Goal: Task Accomplishment & Management: Manage account settings

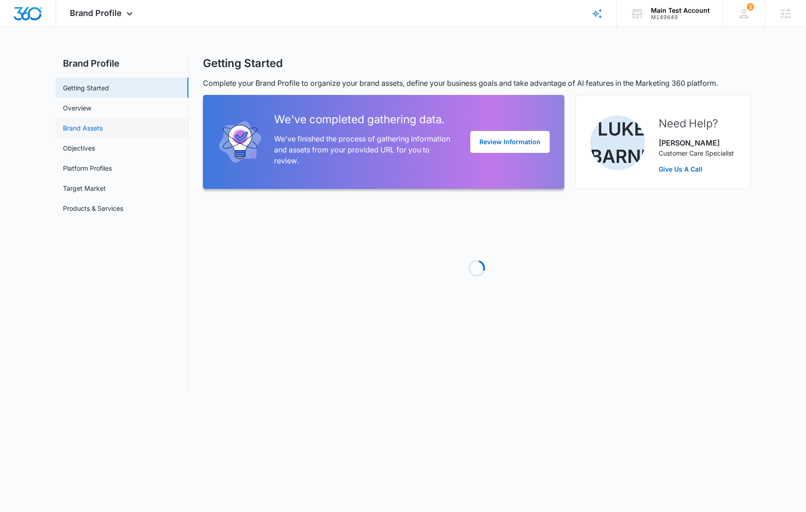
click at [82, 125] on link "Brand Assets" at bounding box center [83, 128] width 40 height 10
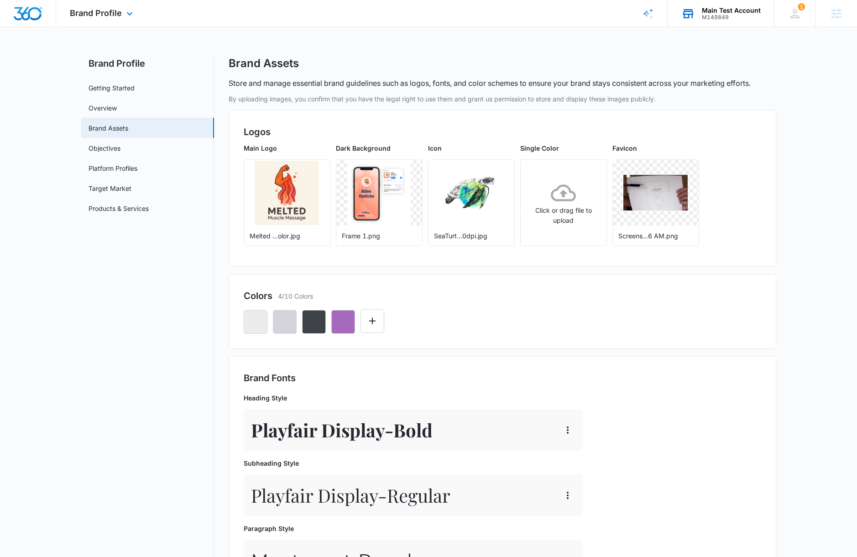
click at [731, 10] on div "Main Test Account" at bounding box center [731, 10] width 59 height 7
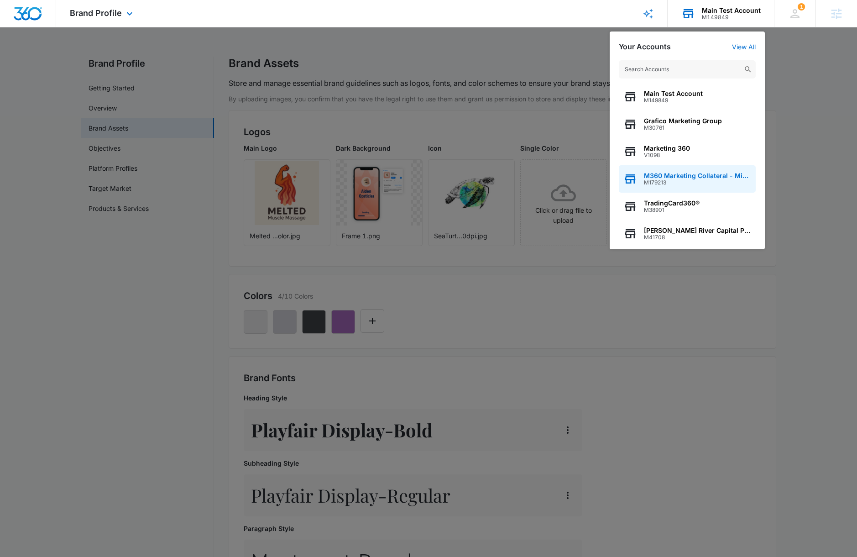
click at [712, 171] on div "M360 Marketing Collateral - Migrated Catch All M179213" at bounding box center [687, 178] width 137 height 27
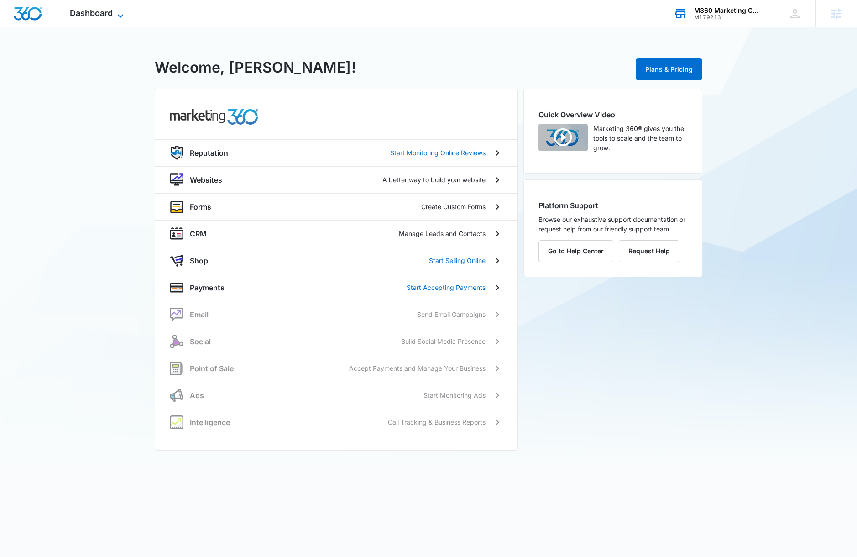
click at [76, 10] on span "Dashboard" at bounding box center [91, 13] width 43 height 10
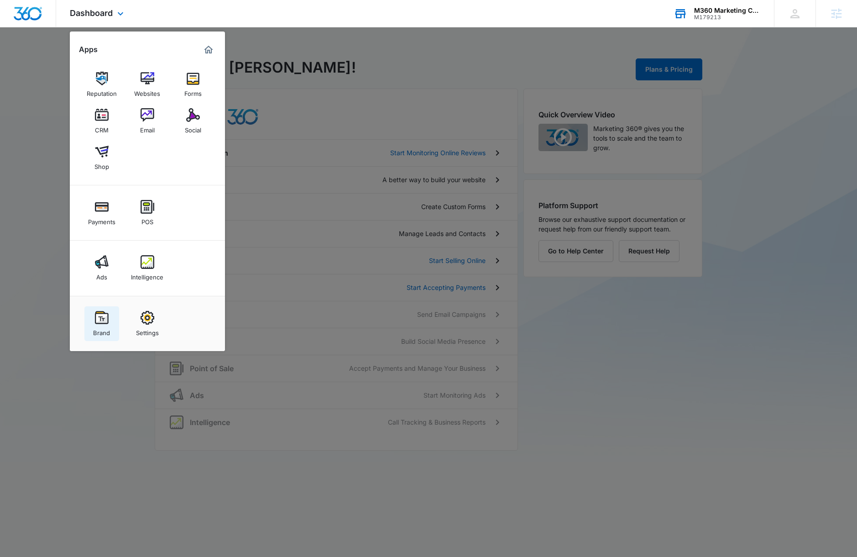
click at [109, 315] on link "Brand" at bounding box center [101, 323] width 35 height 35
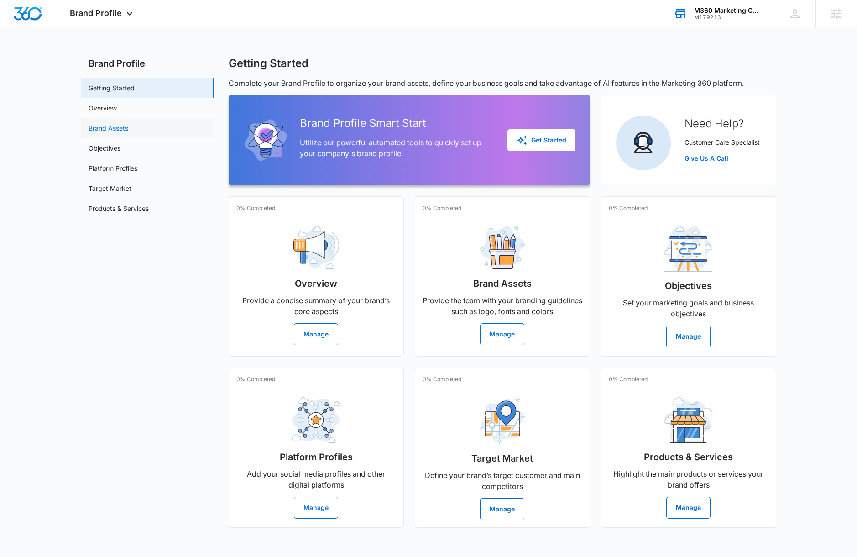
click at [128, 132] on link "Brand Assets" at bounding box center [109, 128] width 40 height 10
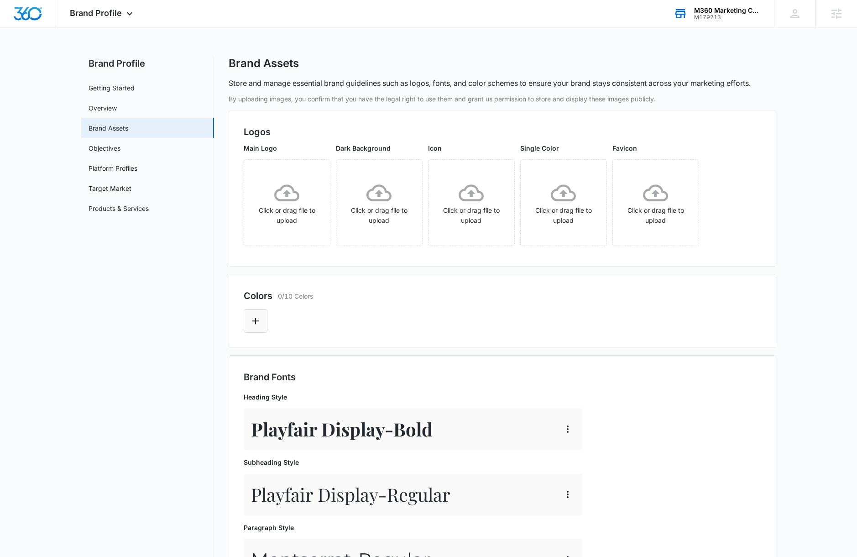
click at [264, 319] on button "Edit Color" at bounding box center [256, 321] width 24 height 24
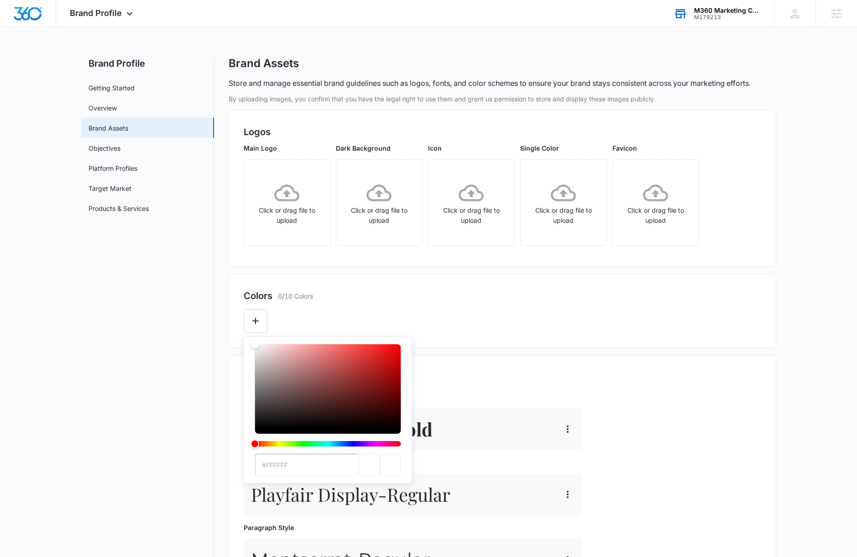
paste input "2C3D4"
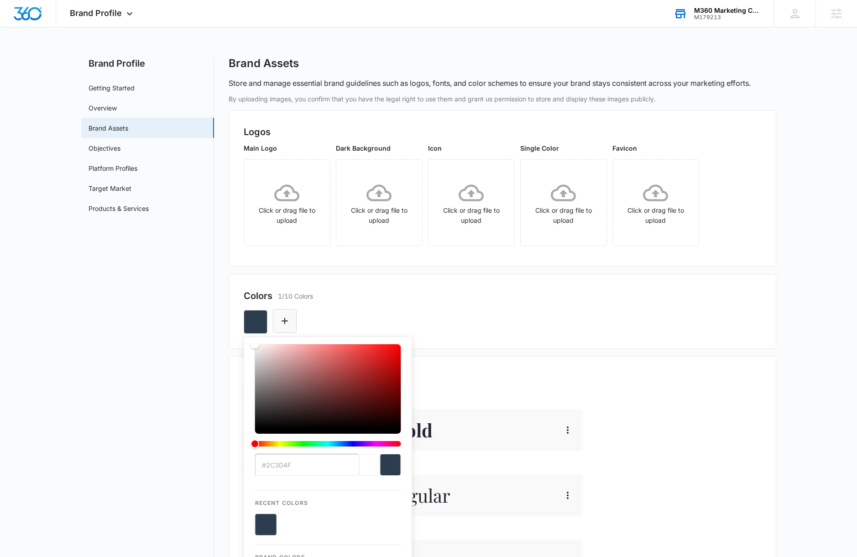
type input "#2C3D4F"
click at [283, 319] on icon "Edit Color" at bounding box center [284, 320] width 11 height 11
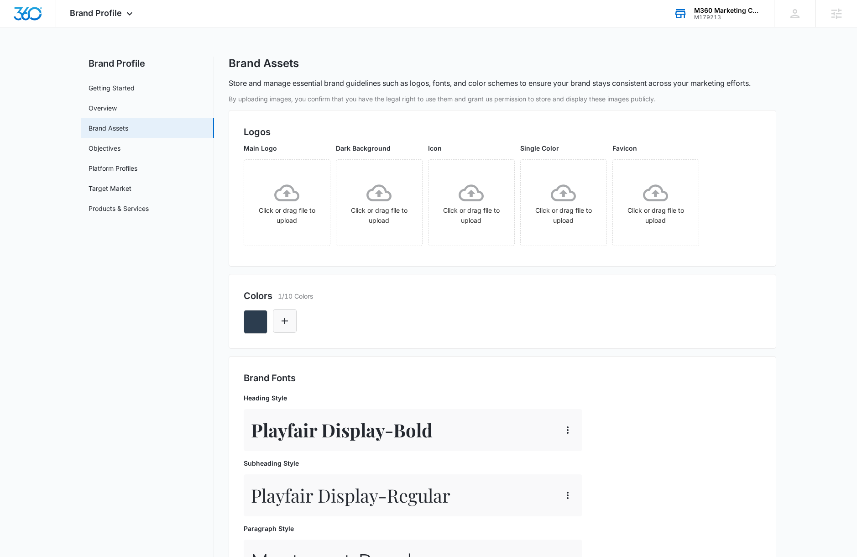
click at [282, 322] on icon "Edit Color" at bounding box center [284, 320] width 11 height 11
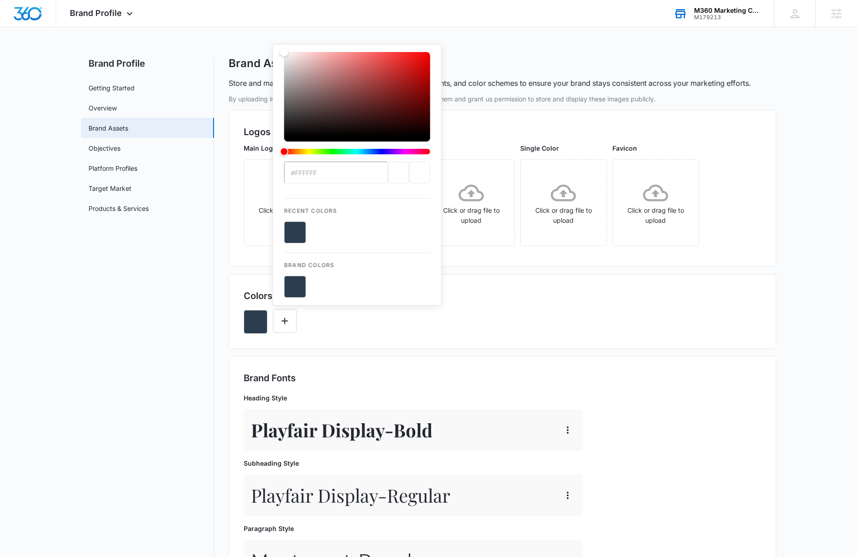
type input "#94A4A5"
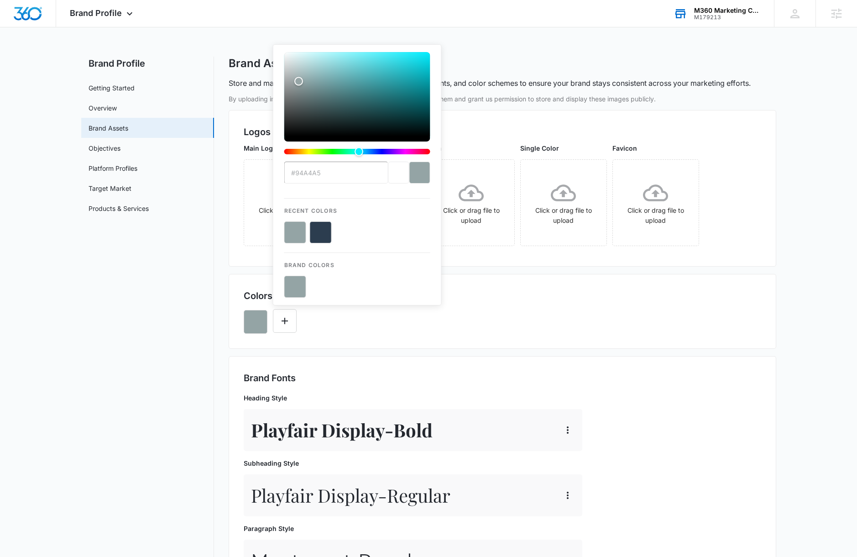
click at [538, 294] on div "Colors 1/10 Colors" at bounding box center [503, 296] width 518 height 14
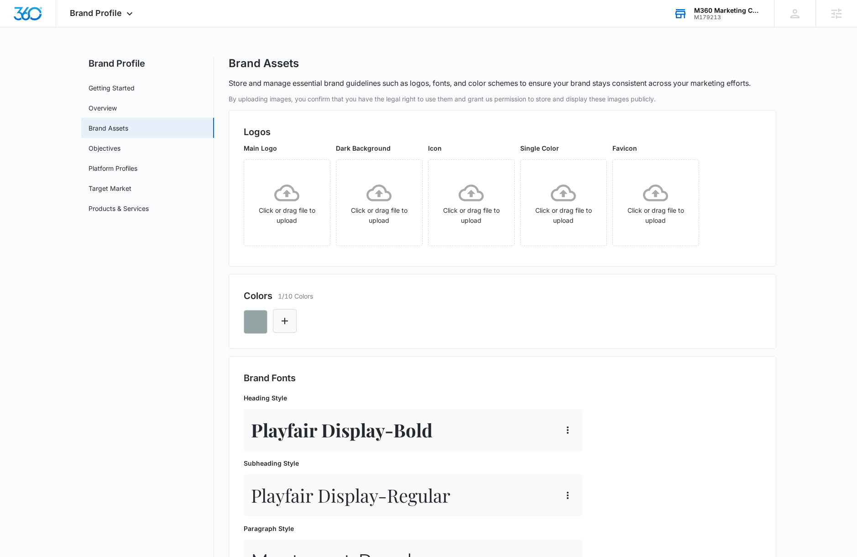
click at [286, 324] on icon "Edit Color" at bounding box center [284, 320] width 11 height 11
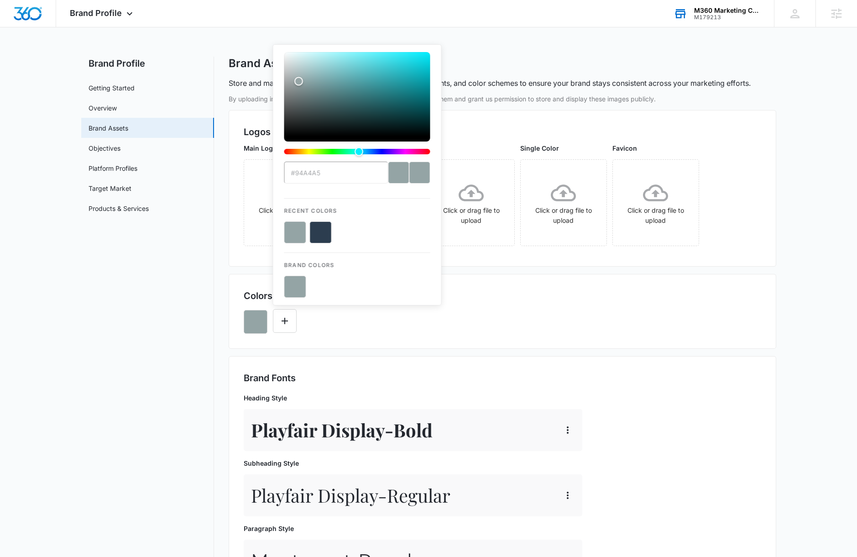
click at [504, 318] on div "#94A4A5 Recent Colors Brand Colors" at bounding box center [503, 318] width 518 height 31
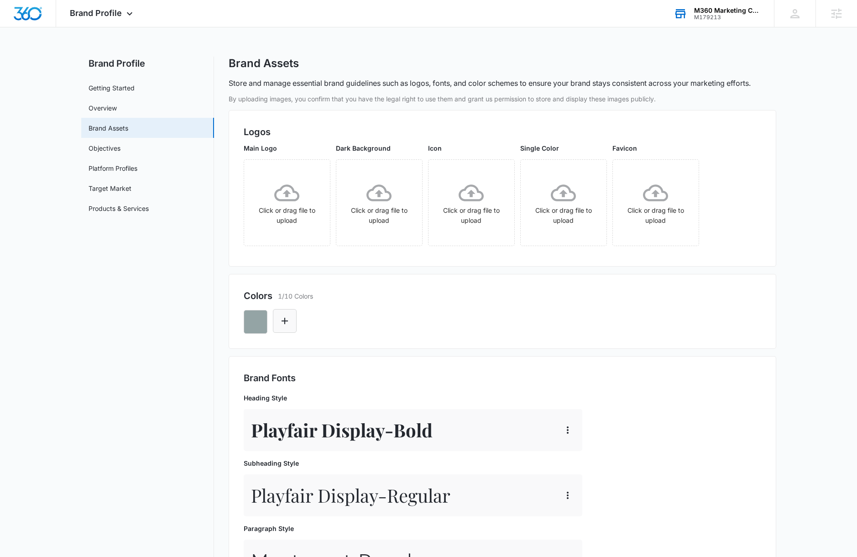
click at [288, 324] on icon "Edit Color" at bounding box center [284, 320] width 11 height 11
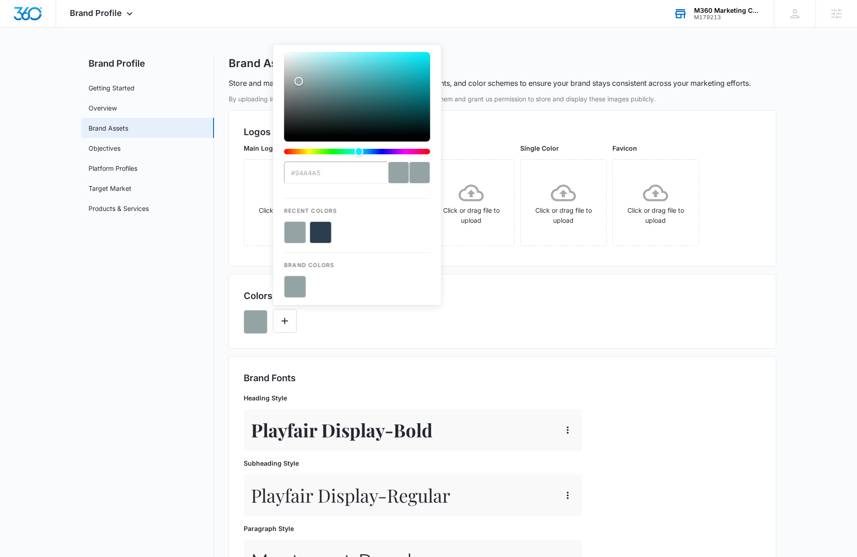
click at [324, 233] on button "color-picker-container" at bounding box center [321, 232] width 22 height 22
type input "#FFFFFF"
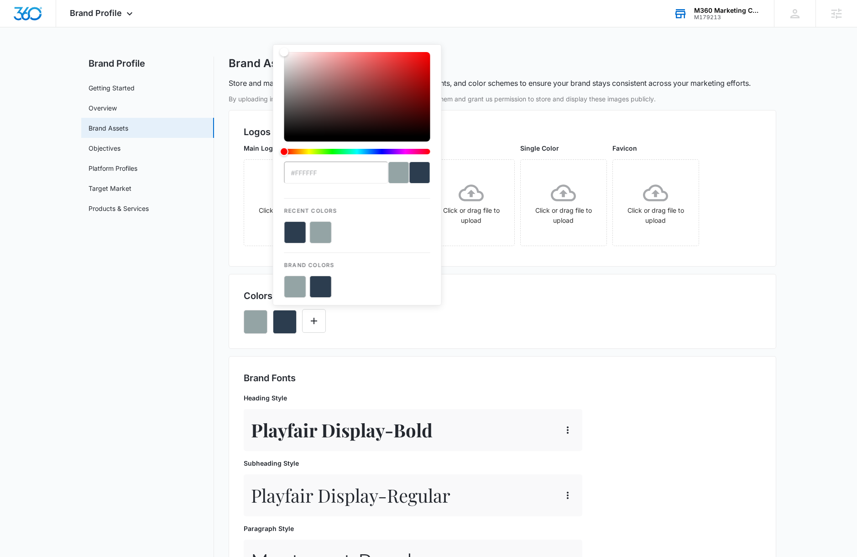
click at [558, 323] on div "#FFFFFF Recent Colors Brand Colors" at bounding box center [503, 318] width 518 height 31
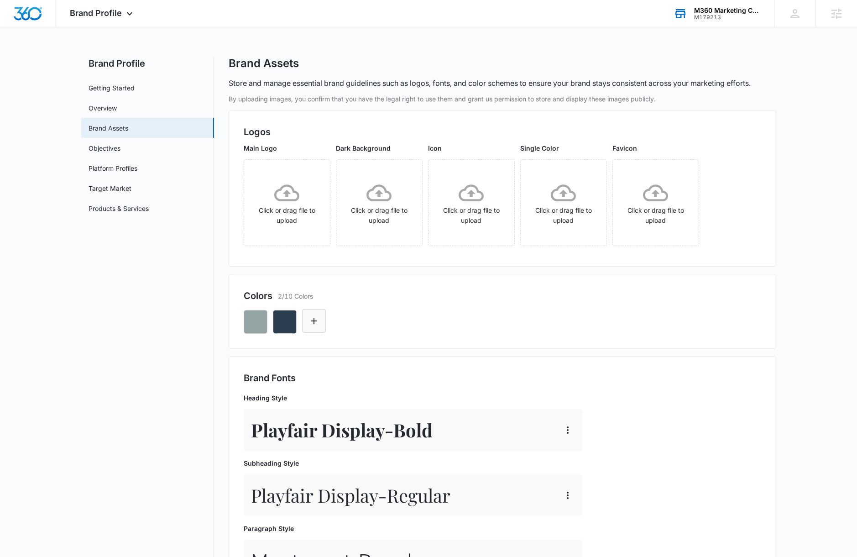
click at [308, 330] on button "Edit Color" at bounding box center [314, 321] width 24 height 24
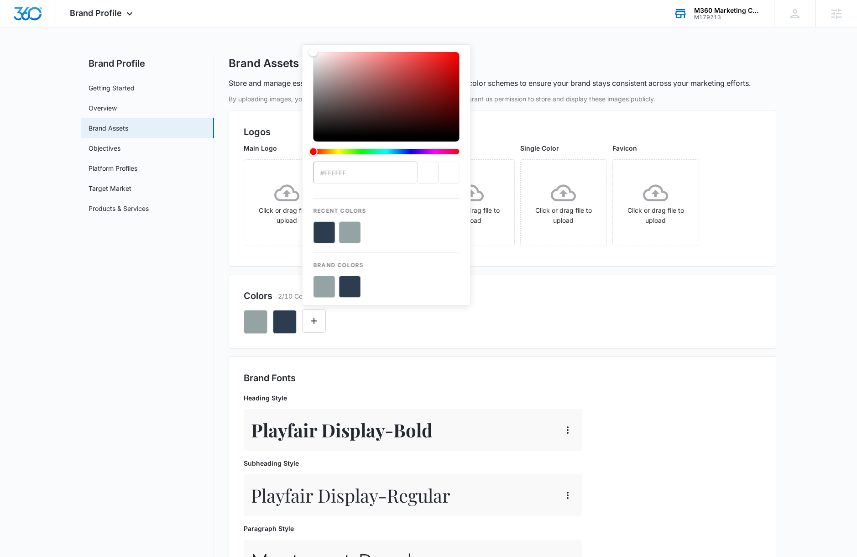
paste input "1C30"
type input "#F1C30F"
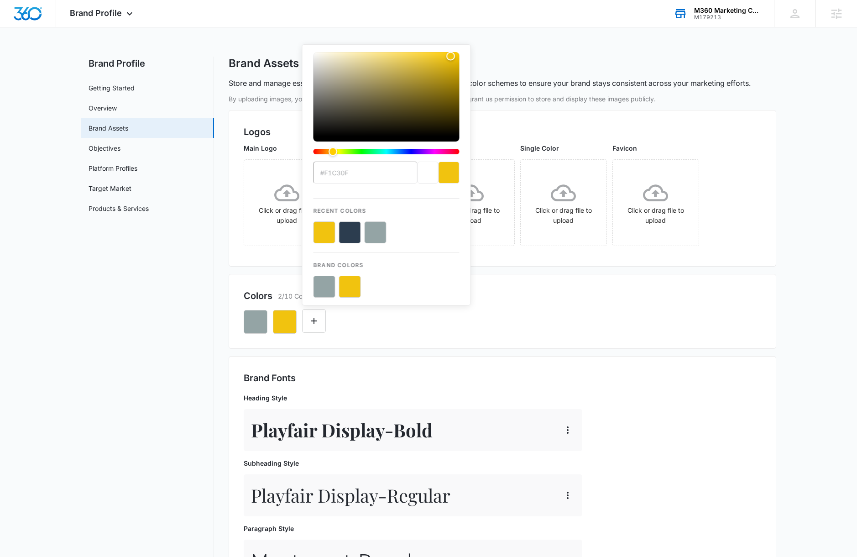
click at [577, 318] on div "#F1C30F Recent Colors Brand Colors" at bounding box center [503, 318] width 518 height 31
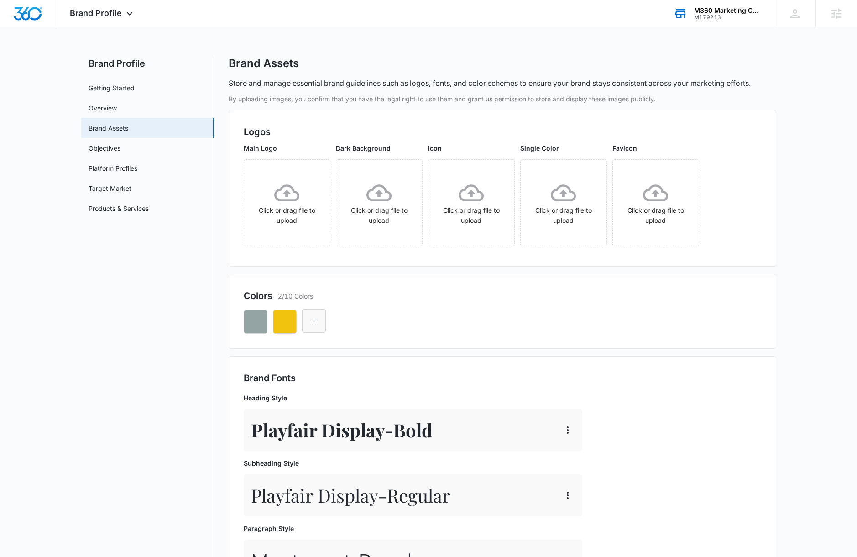
click at [312, 320] on icon "Edit Color" at bounding box center [314, 320] width 11 height 11
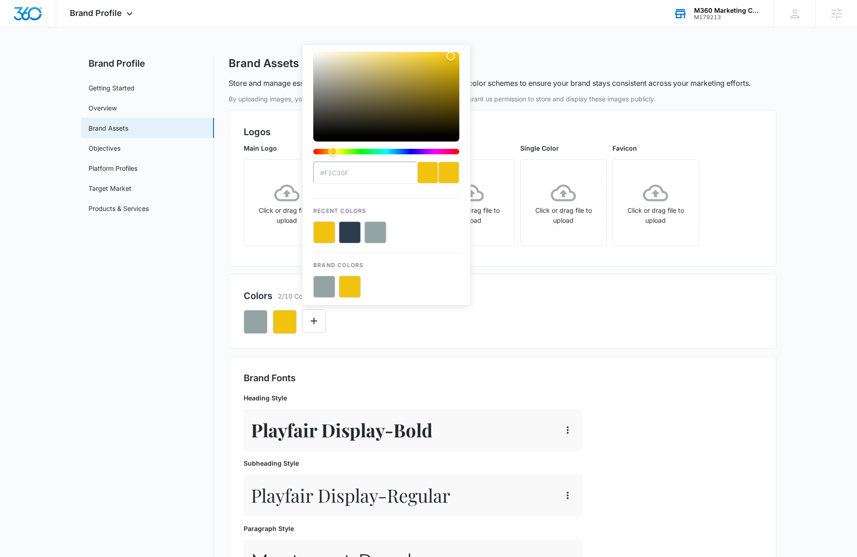
click at [344, 233] on button "color-picker-container" at bounding box center [350, 232] width 22 height 22
type input "#FFFFFF"
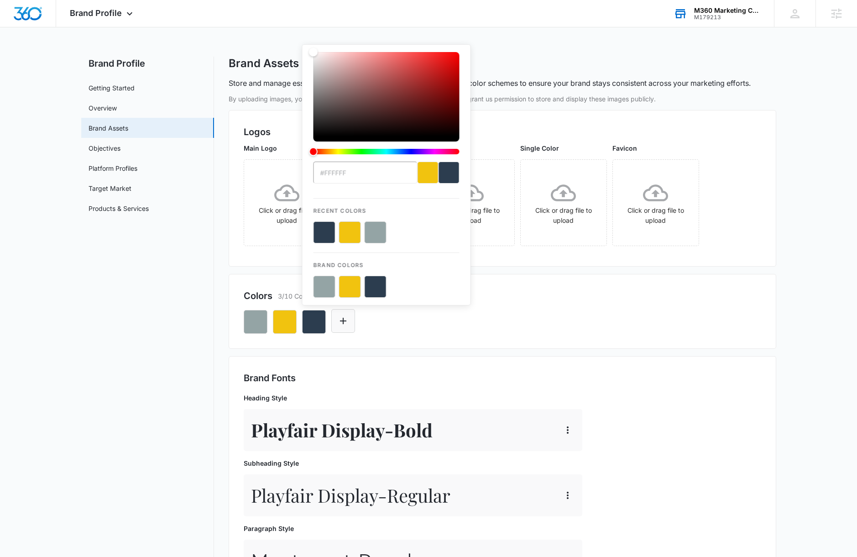
click at [350, 325] on button "Edit Color" at bounding box center [343, 321] width 24 height 24
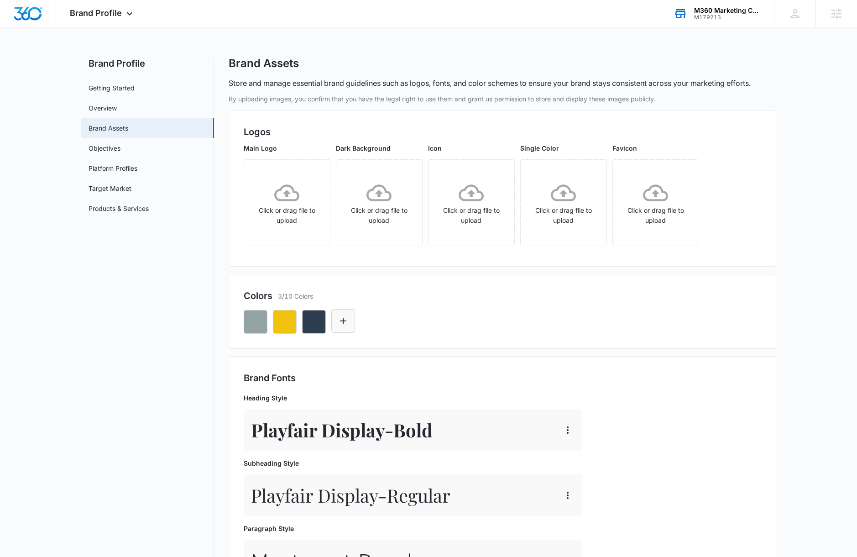
click at [343, 317] on icon "Edit Color" at bounding box center [343, 320] width 11 height 11
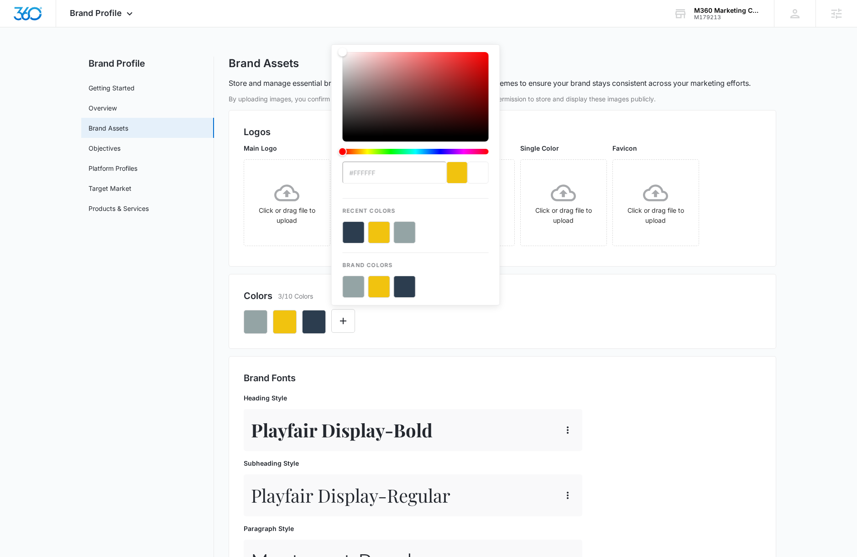
paste input "2880B9"
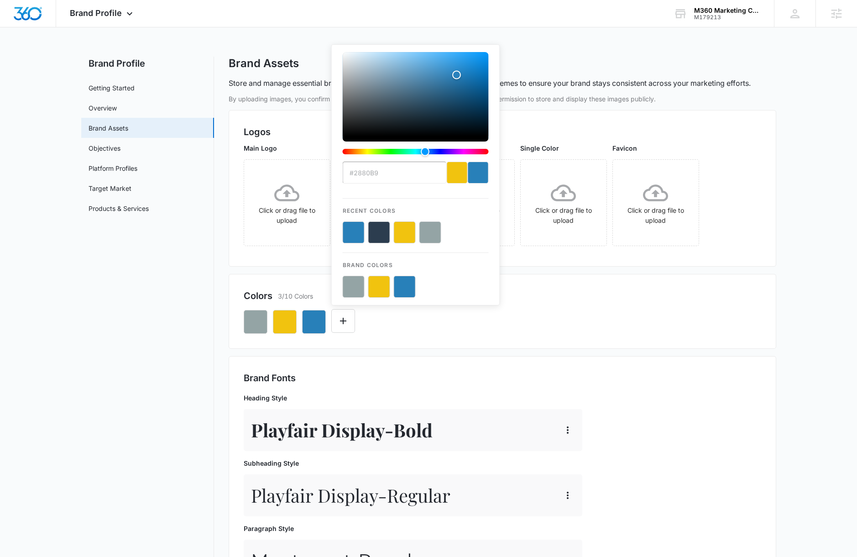
type input "#2880B9"
click at [477, 174] on div "current color selection" at bounding box center [478, 173] width 21 height 22
click at [358, 233] on button "color-picker-container" at bounding box center [354, 232] width 22 height 22
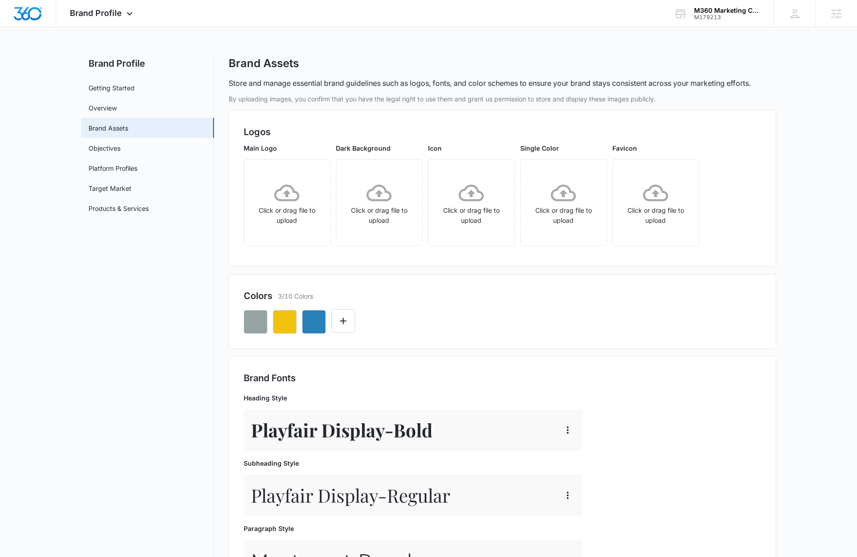
click at [493, 356] on div "Brand Fonts Heading Style Playfair Display - Bold Subheading Style Playfair Dis…" at bounding box center [503, 478] width 548 height 244
click at [347, 323] on icon "Edit Color" at bounding box center [343, 320] width 11 height 11
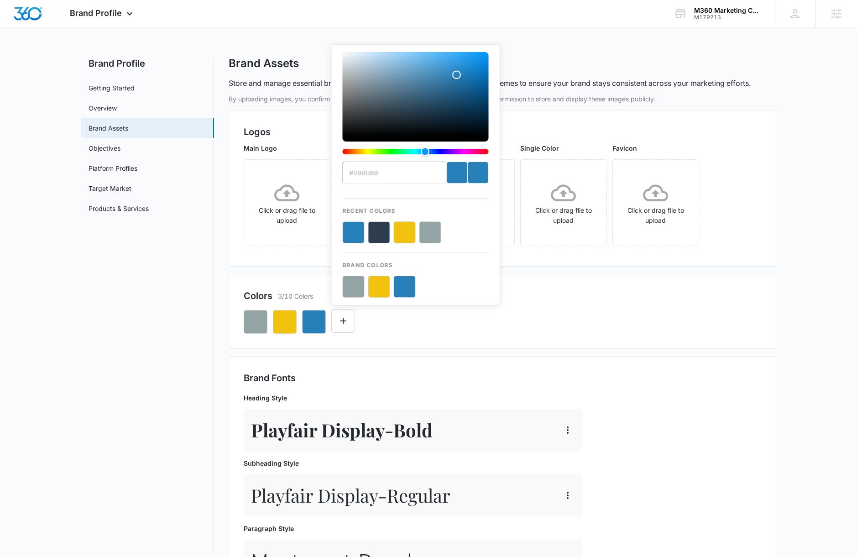
click at [374, 238] on button "color-picker-container" at bounding box center [379, 232] width 22 height 22
type input "#FFFFFF"
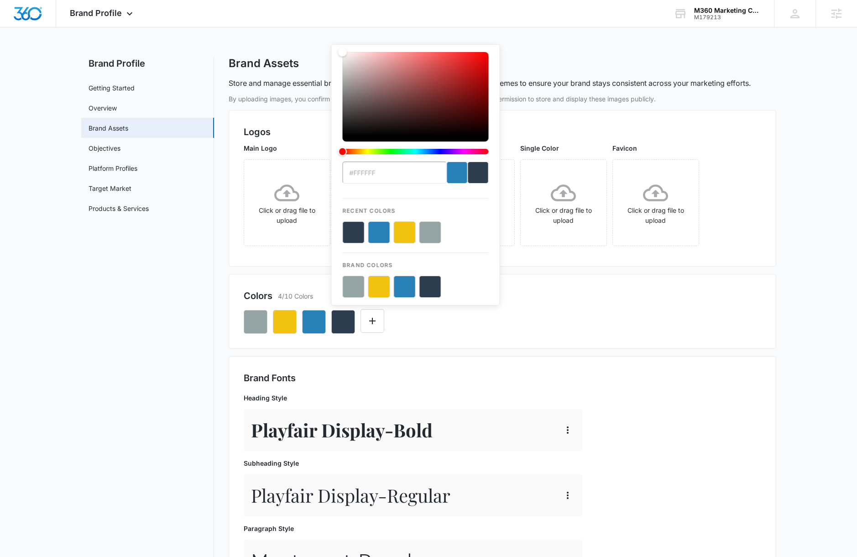
click at [574, 316] on div "#FFFFFF Recent Colors Brand Colors" at bounding box center [503, 318] width 518 height 31
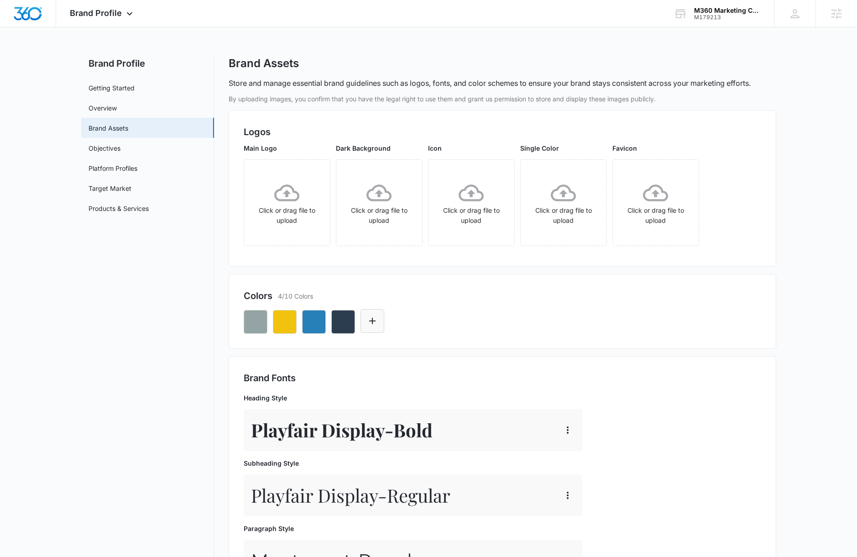
click at [372, 318] on icon "Edit Color" at bounding box center [372, 321] width 6 height 6
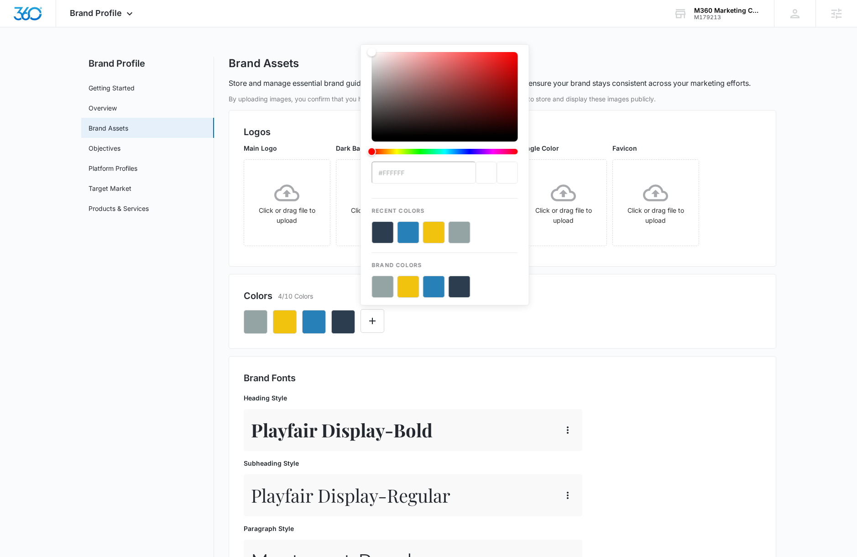
type input "#ECF0F0"
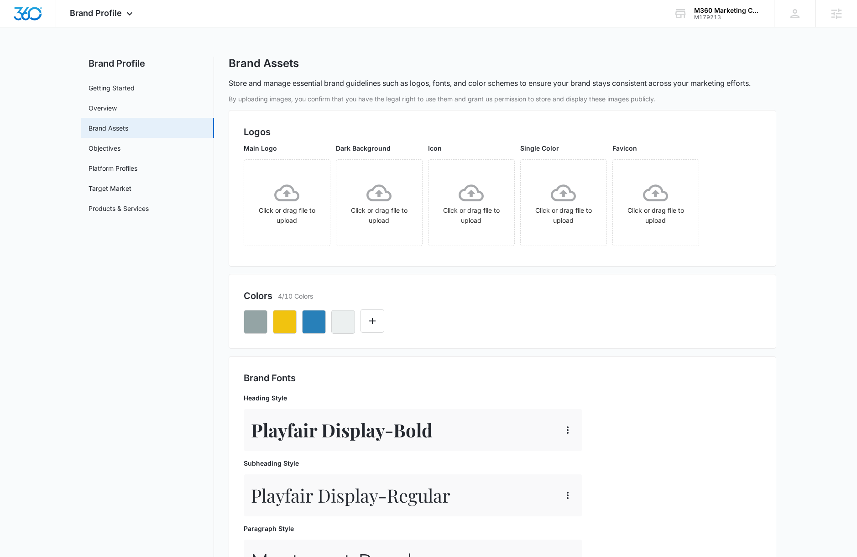
click at [639, 317] on div at bounding box center [503, 318] width 518 height 31
click at [376, 322] on icon "Edit Color" at bounding box center [372, 320] width 11 height 11
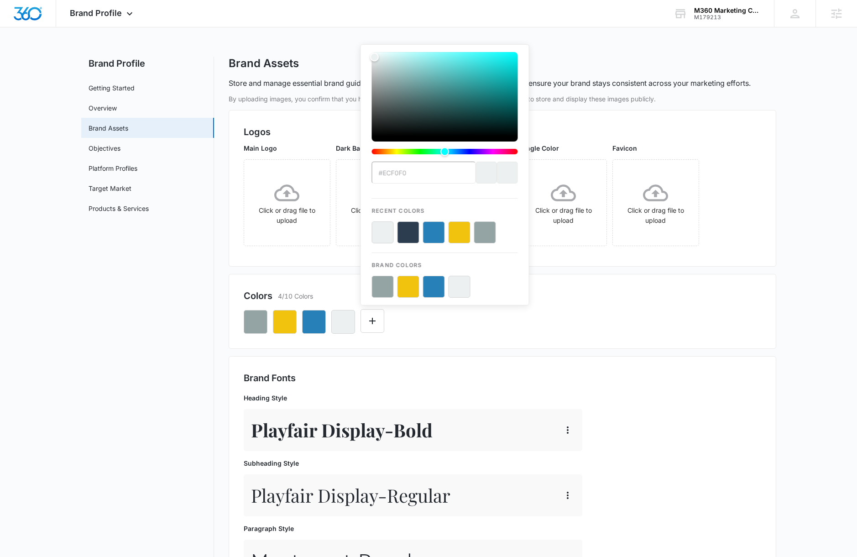
click at [408, 231] on button "color-picker-container" at bounding box center [408, 232] width 22 height 22
type input "#FFFFFF"
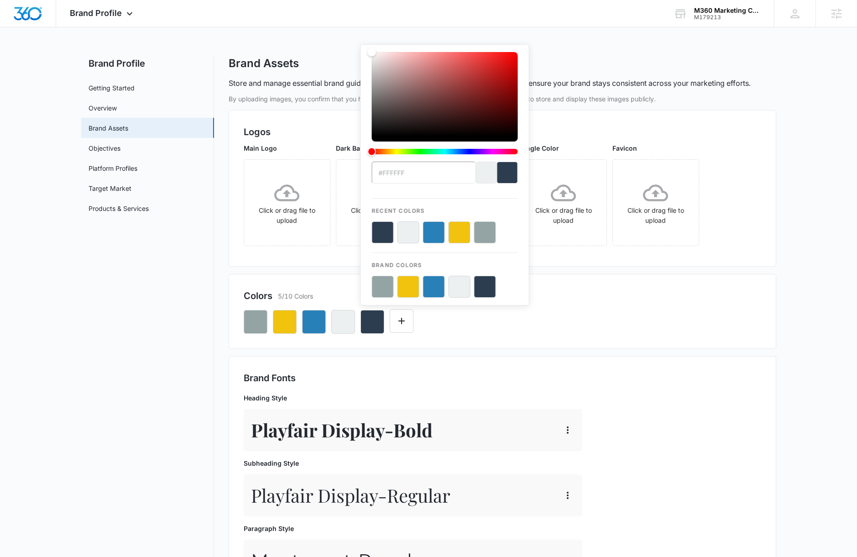
click at [603, 322] on div "#FFFFFF Recent Colors Brand Colors" at bounding box center [503, 318] width 518 height 31
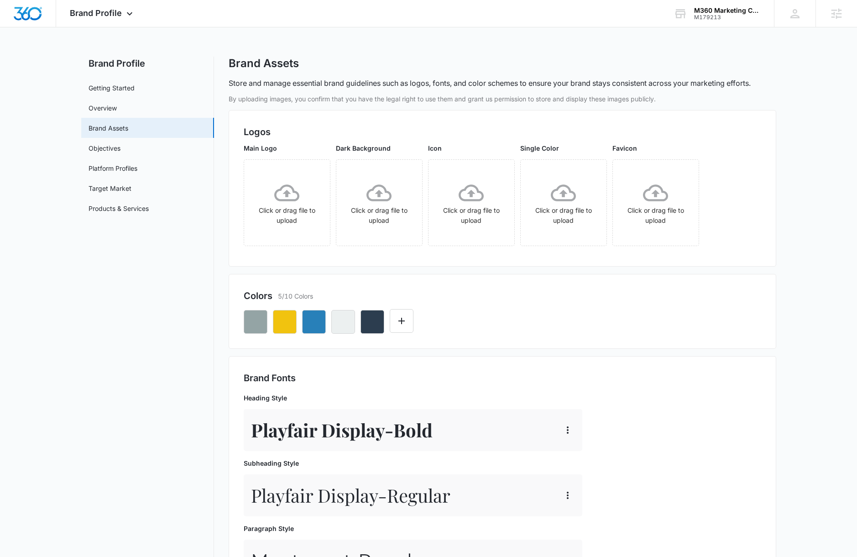
drag, startPoint x: 378, startPoint y: 327, endPoint x: 173, endPoint y: 328, distance: 205.4
click at [253, 323] on icon "button" at bounding box center [255, 322] width 8 height 8
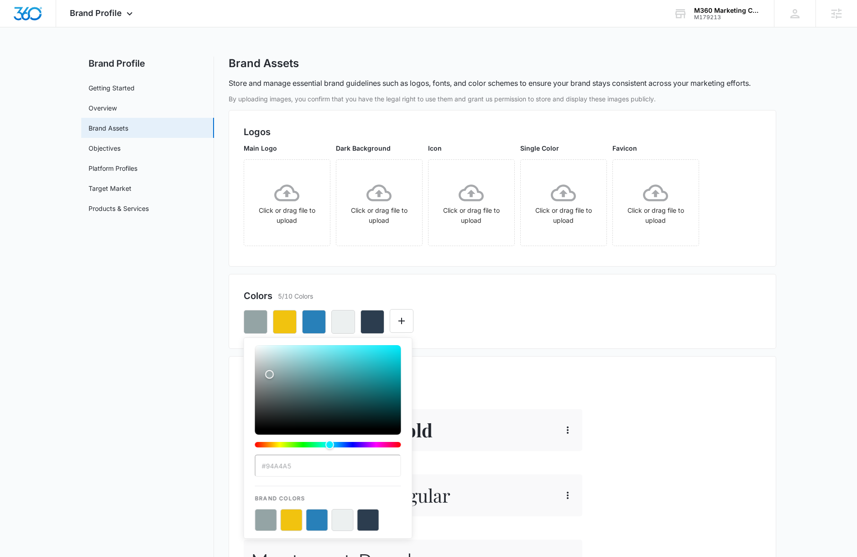
click at [369, 512] on button "color-picker-container" at bounding box center [368, 520] width 22 height 22
click at [285, 326] on icon "button" at bounding box center [284, 321] width 11 height 11
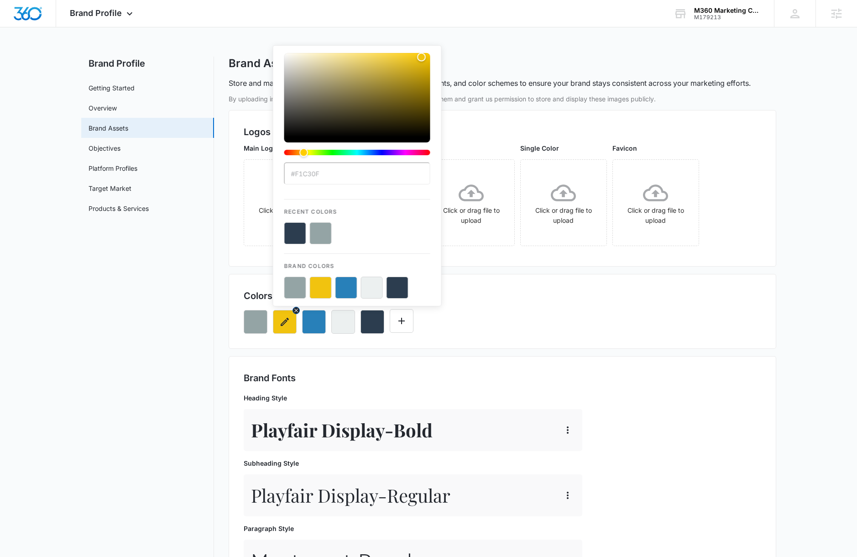
click at [285, 319] on icon "button" at bounding box center [285, 322] width 8 height 8
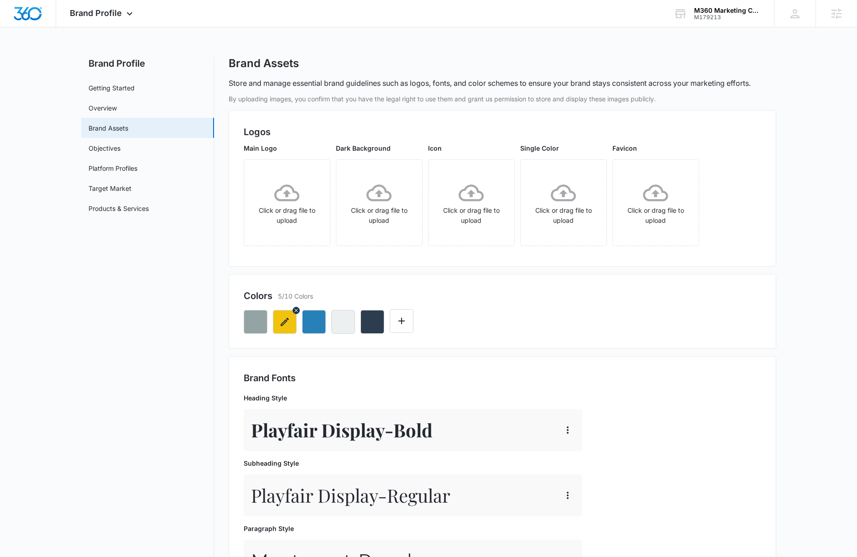
click at [285, 319] on icon "button" at bounding box center [284, 321] width 11 height 11
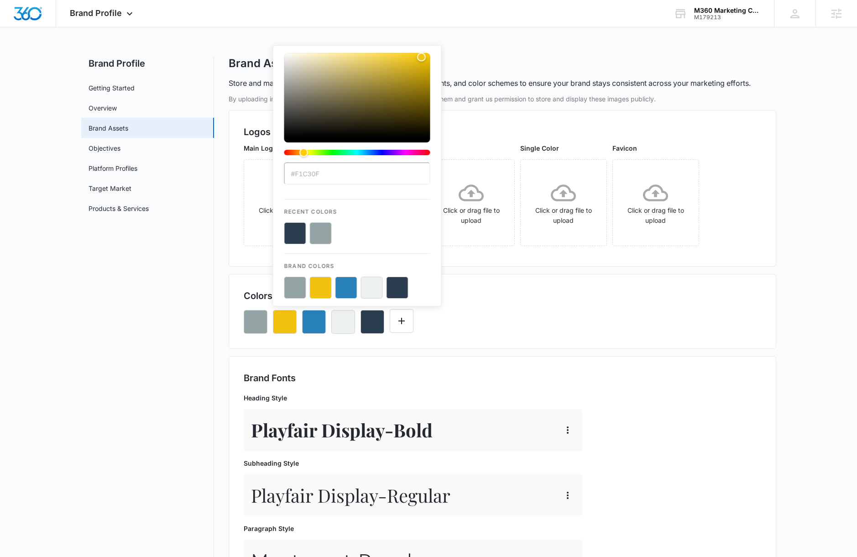
click at [471, 361] on div "Brand Fonts Heading Style Playfair Display - Bold Subheading Style Playfair Dis…" at bounding box center [503, 478] width 548 height 244
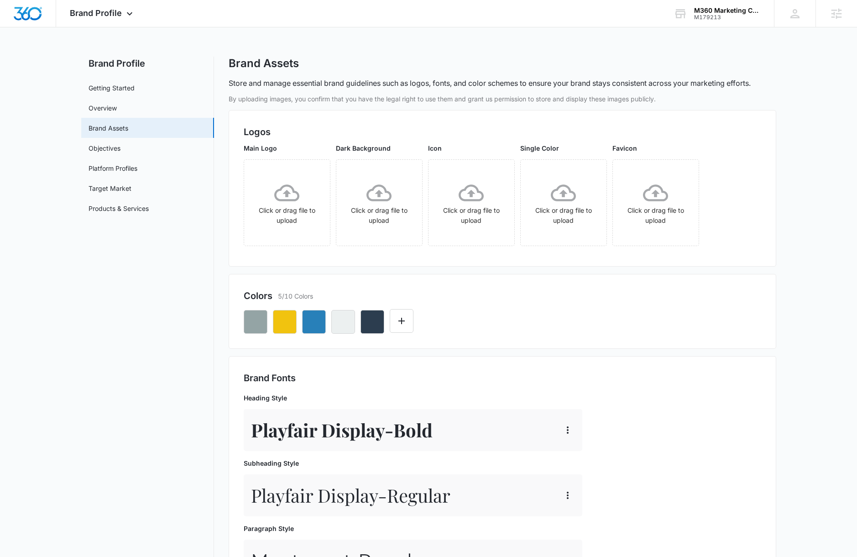
click at [486, 321] on div at bounding box center [503, 318] width 518 height 31
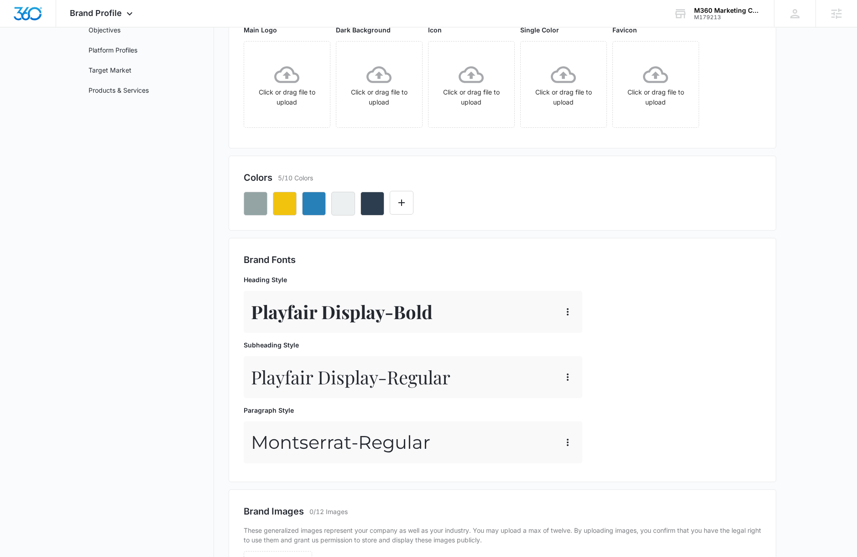
scroll to position [125, 0]
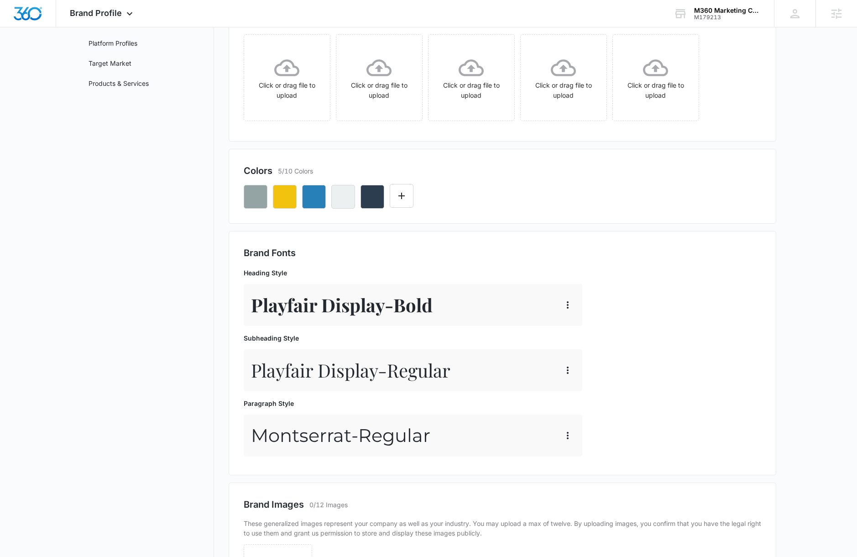
click at [424, 309] on p "Playfair Display - Bold" at bounding box center [342, 304] width 182 height 27
click at [566, 303] on icon "button" at bounding box center [567, 304] width 11 height 11
click at [569, 332] on button "Edit" at bounding box center [587, 331] width 52 height 14
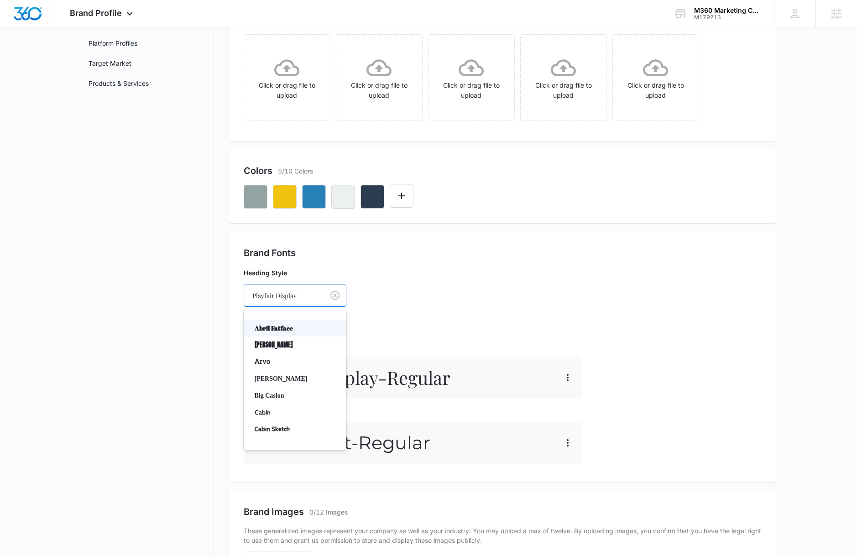
click at [296, 296] on div at bounding box center [282, 295] width 60 height 11
click at [305, 345] on div "Open Sans" at bounding box center [295, 352] width 103 height 17
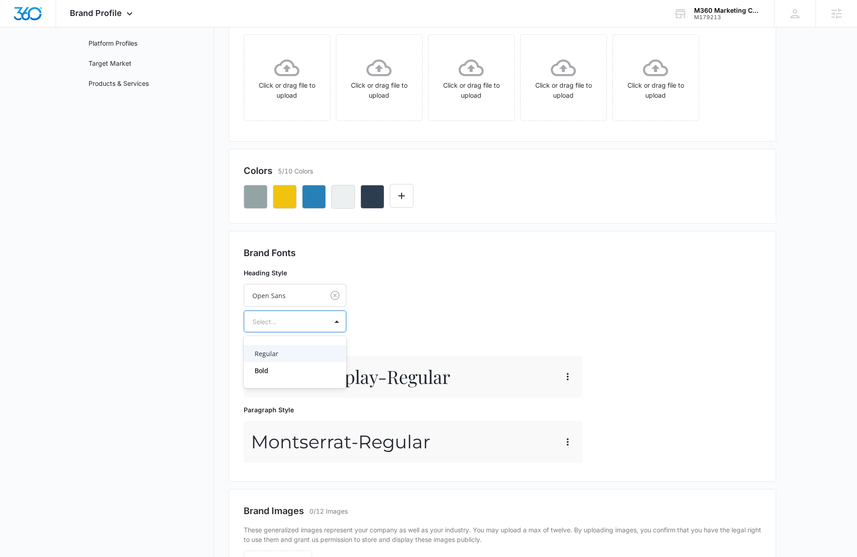
click at [304, 323] on div at bounding box center [283, 321] width 63 height 11
click at [300, 366] on p "Bold" at bounding box center [294, 371] width 79 height 10
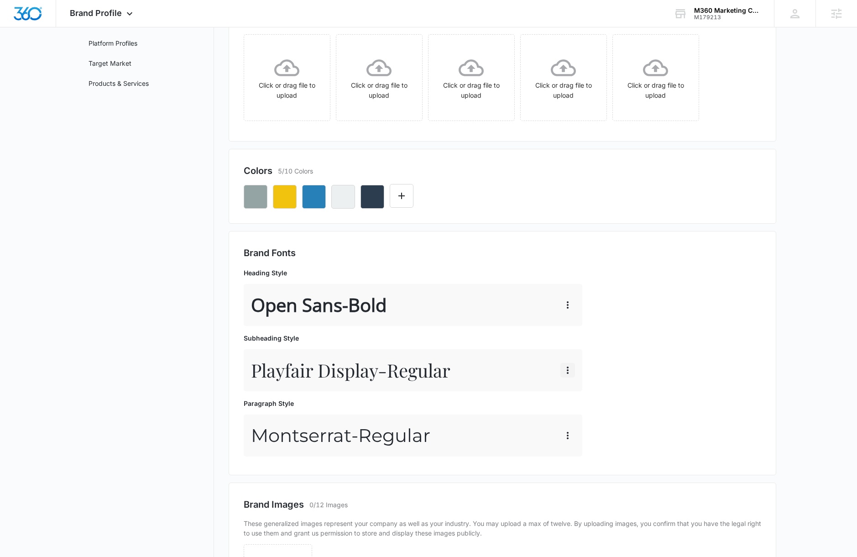
click at [570, 371] on icon "button" at bounding box center [567, 370] width 11 height 11
click at [603, 398] on button "Edit" at bounding box center [587, 396] width 52 height 14
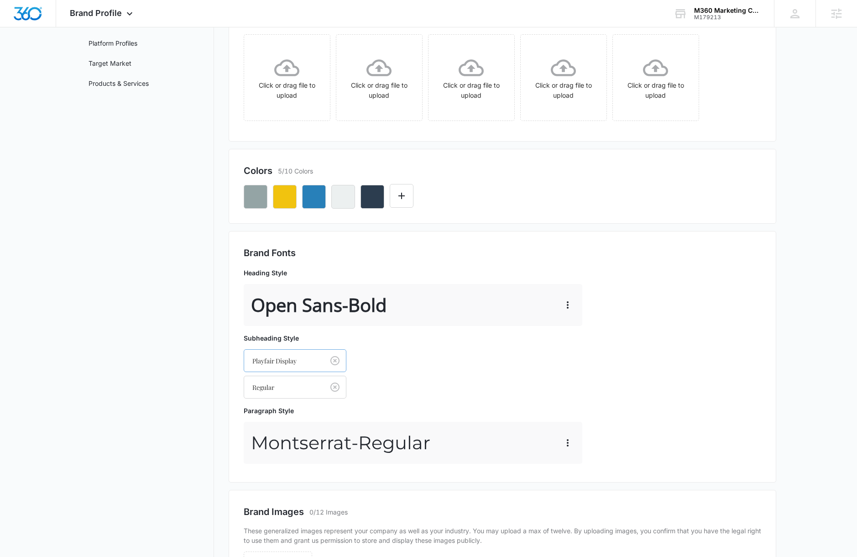
click at [294, 356] on div at bounding box center [282, 360] width 60 height 11
click at [310, 436] on div "Open Sans" at bounding box center [295, 432] width 103 height 17
click at [304, 383] on div at bounding box center [283, 386] width 63 height 11
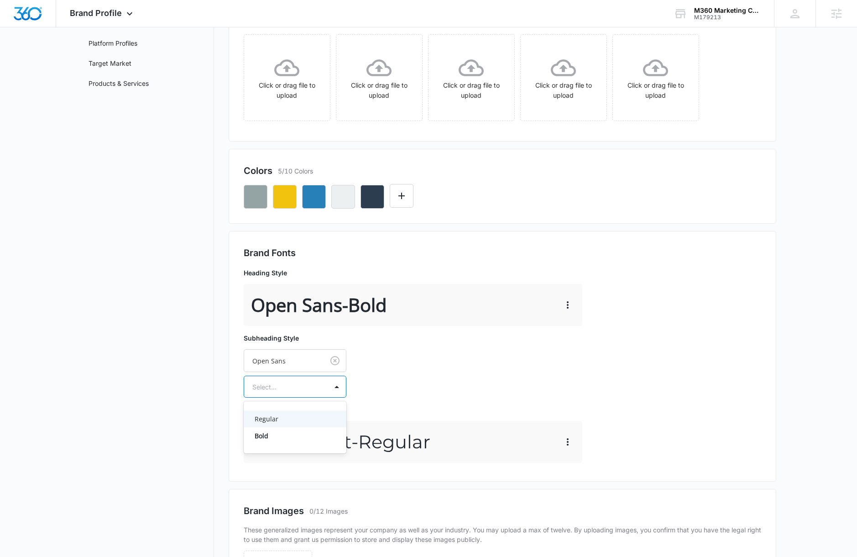
click at [299, 421] on p "Regular" at bounding box center [294, 419] width 79 height 10
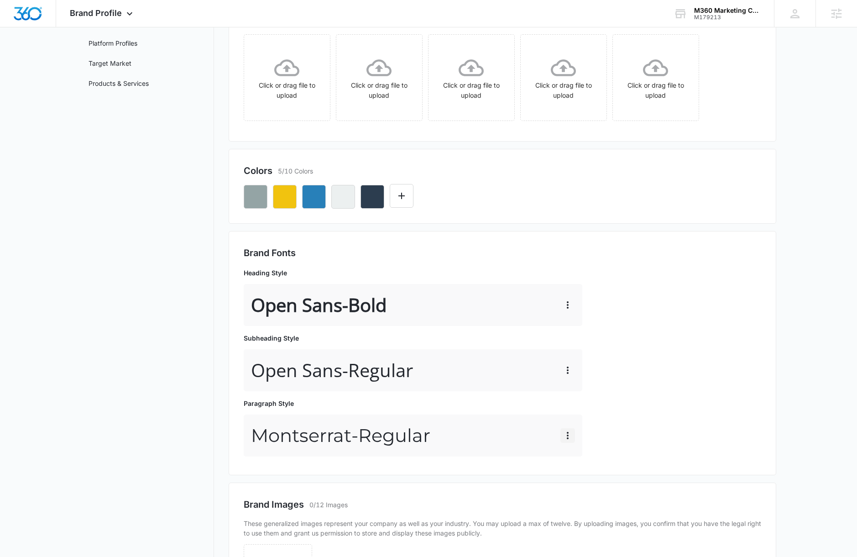
click at [569, 435] on icon "button" at bounding box center [567, 435] width 11 height 11
click at [569, 458] on button "Edit" at bounding box center [587, 461] width 52 height 14
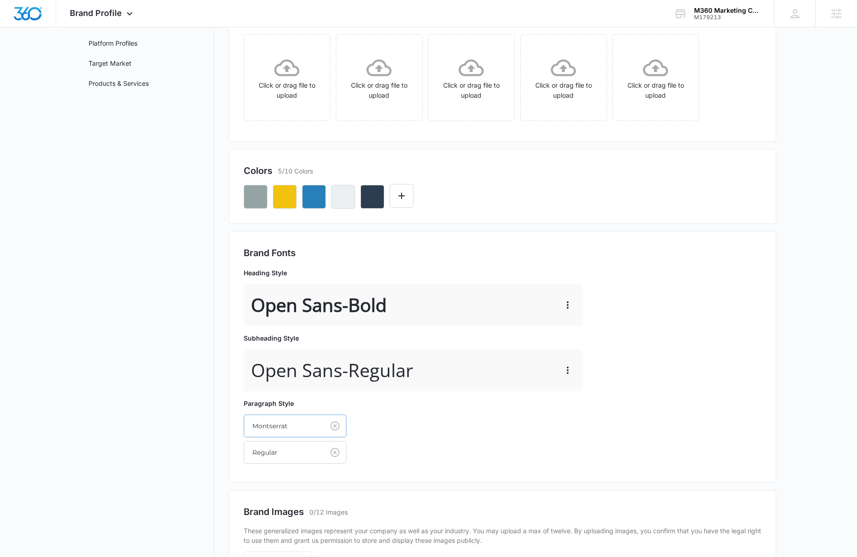
click at [299, 425] on div "Montserrat" at bounding box center [295, 425] width 103 height 23
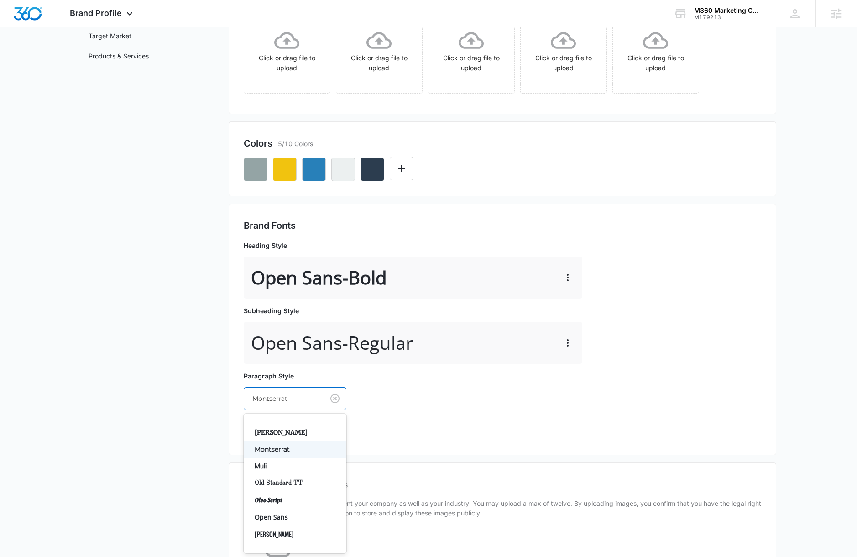
scroll to position [385, 0]
click at [313, 512] on div "Open Sans" at bounding box center [295, 518] width 103 height 17
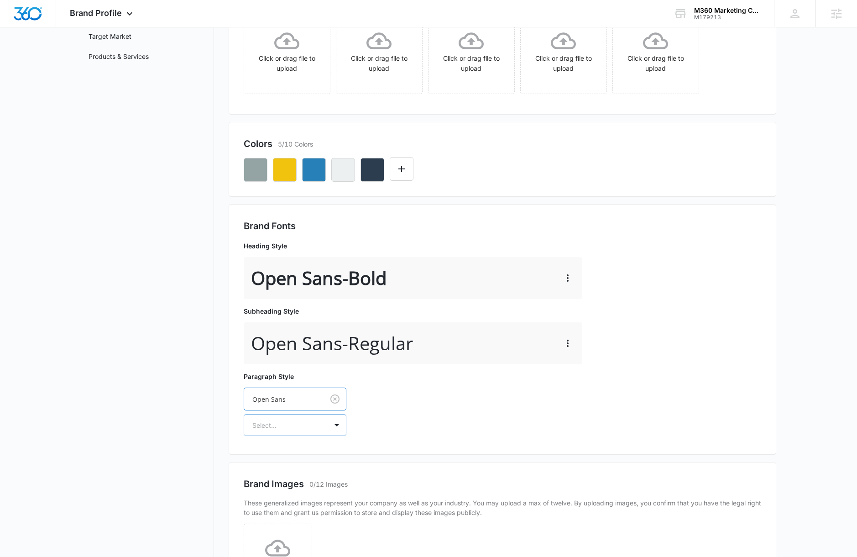
click at [317, 425] on div "Select..." at bounding box center [286, 425] width 84 height 21
click at [310, 460] on p "Regular" at bounding box center [294, 457] width 79 height 10
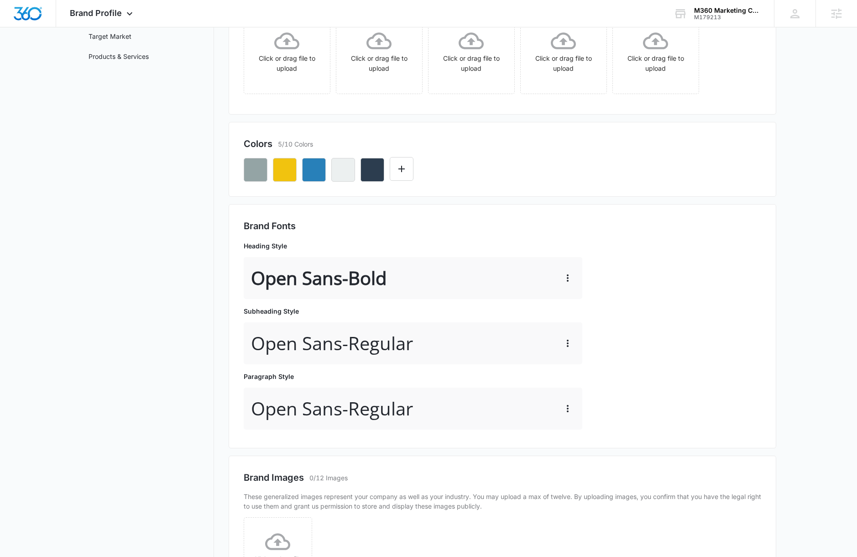
click at [639, 440] on div "Brand Fonts Heading Style Open Sans - Bold Subheading Style Open Sans - Regular…" at bounding box center [503, 326] width 548 height 244
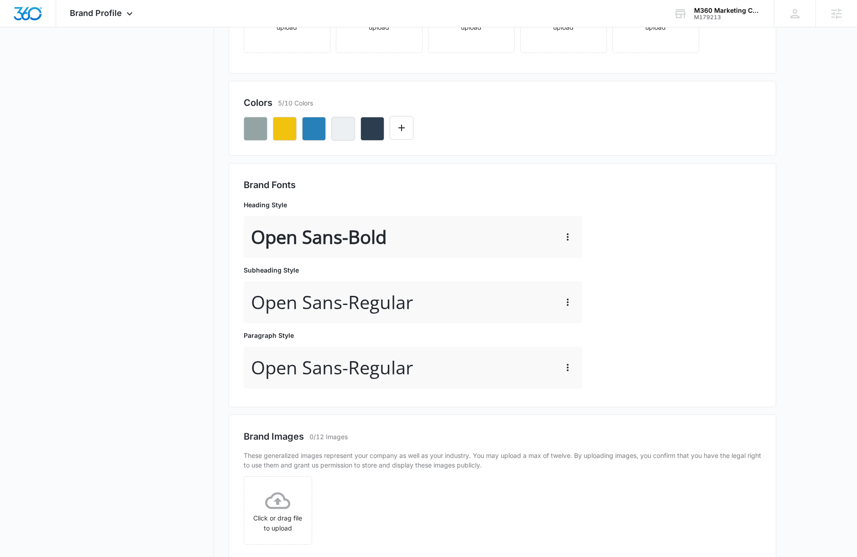
scroll to position [0, 0]
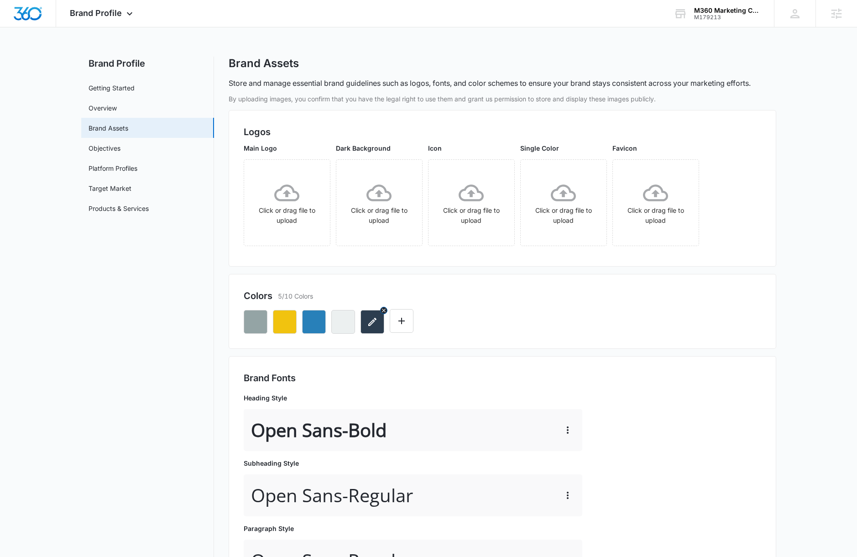
click at [372, 319] on icon "button" at bounding box center [372, 321] width 11 height 11
click at [643, 464] on div "Brand Fonts Heading Style Open Sans - Bold Subheading Style Open Sans - Regular…" at bounding box center [503, 478] width 518 height 214
click at [284, 193] on icon at bounding box center [286, 192] width 25 height 17
click at [335, 322] on button "button" at bounding box center [343, 322] width 24 height 24
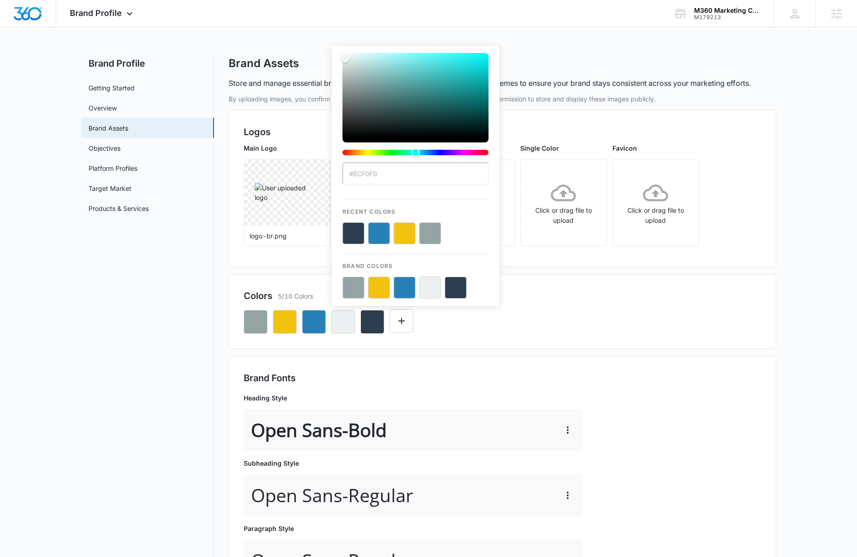
click at [626, 125] on h2 "Logos" at bounding box center [503, 132] width 518 height 14
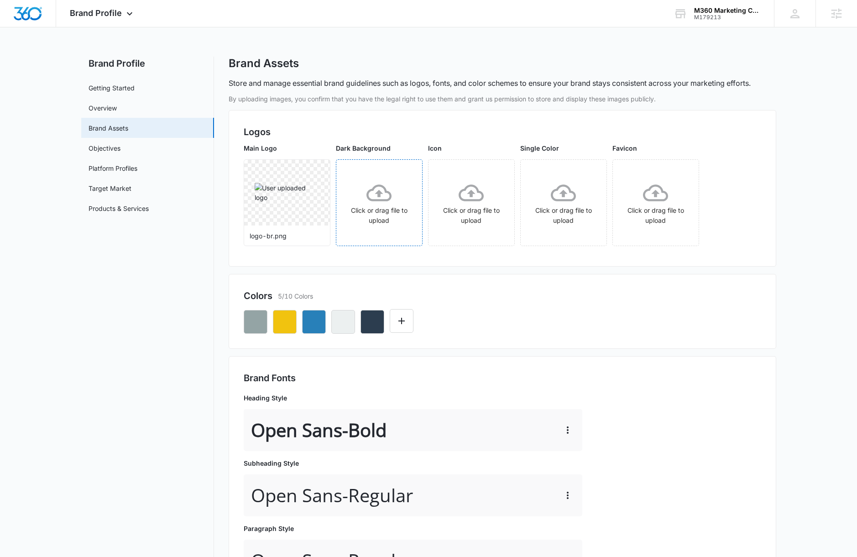
click at [363, 200] on div "Click or drag file to upload" at bounding box center [379, 202] width 86 height 45
click at [410, 171] on icon "More" at bounding box center [409, 170] width 11 height 11
click at [422, 208] on div "Delete" at bounding box center [428, 210] width 30 height 6
click at [318, 167] on icon "More" at bounding box center [317, 170] width 11 height 11
click at [329, 207] on div "Delete" at bounding box center [336, 210] width 30 height 6
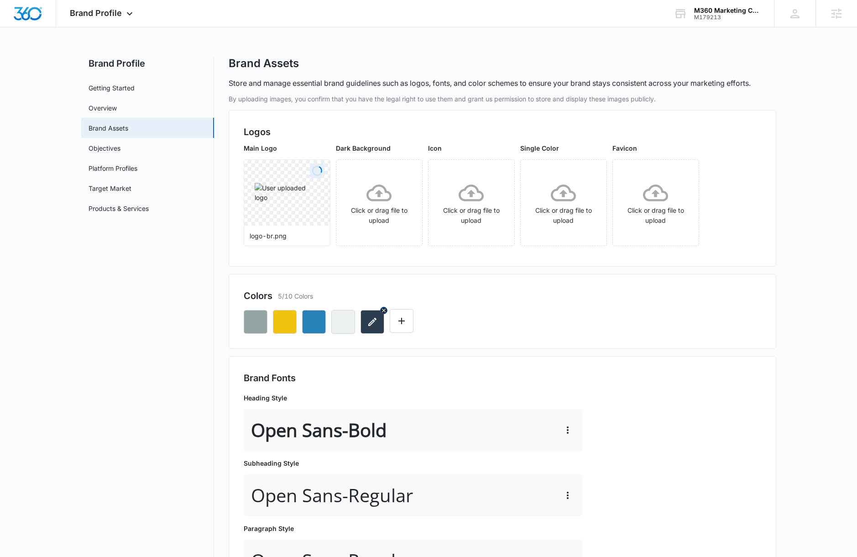
click at [385, 311] on icon "button" at bounding box center [384, 310] width 6 height 6
click at [353, 311] on icon "button" at bounding box center [354, 310] width 6 height 6
drag, startPoint x: 324, startPoint y: 311, endPoint x: 315, endPoint y: 310, distance: 8.7
click at [324, 311] on icon "button" at bounding box center [325, 311] width 4 height 4
click at [295, 310] on icon "button" at bounding box center [296, 310] width 6 height 6
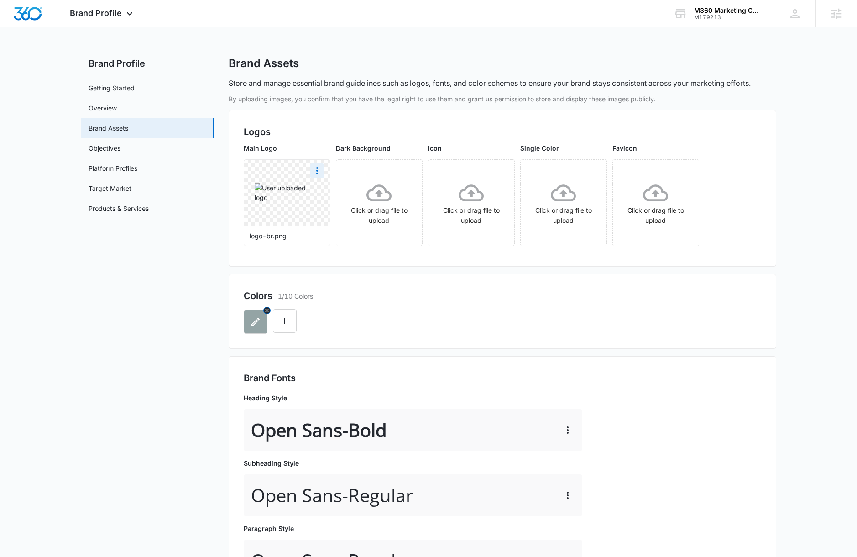
click at [265, 309] on icon "button" at bounding box center [267, 311] width 4 height 4
click at [751, 10] on div "M360 Marketing Collateral - Migrated Catch All" at bounding box center [727, 10] width 67 height 7
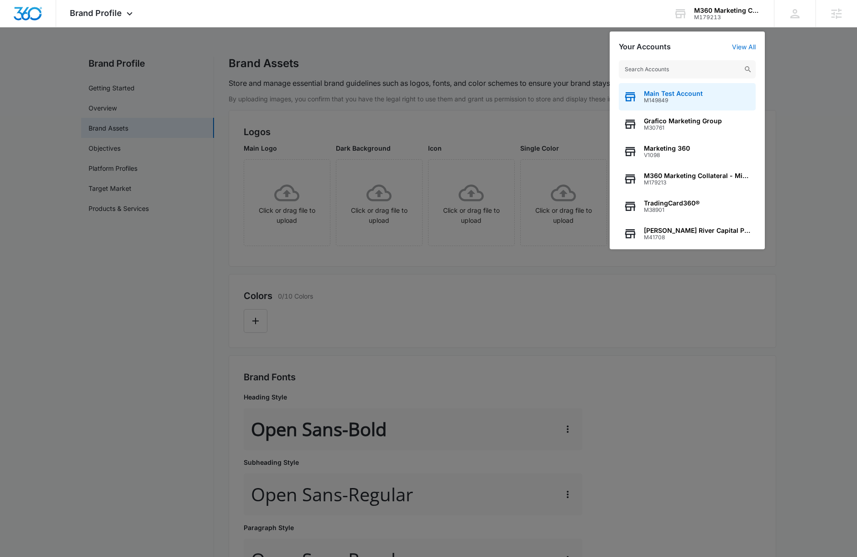
click at [703, 98] on div "Main Test Account M149849" at bounding box center [687, 96] width 137 height 27
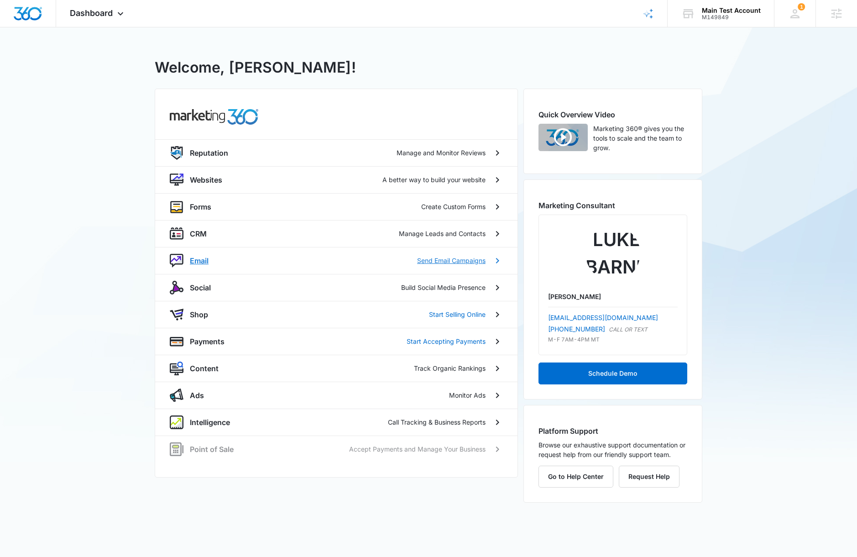
click at [196, 262] on p "Email" at bounding box center [199, 260] width 19 height 11
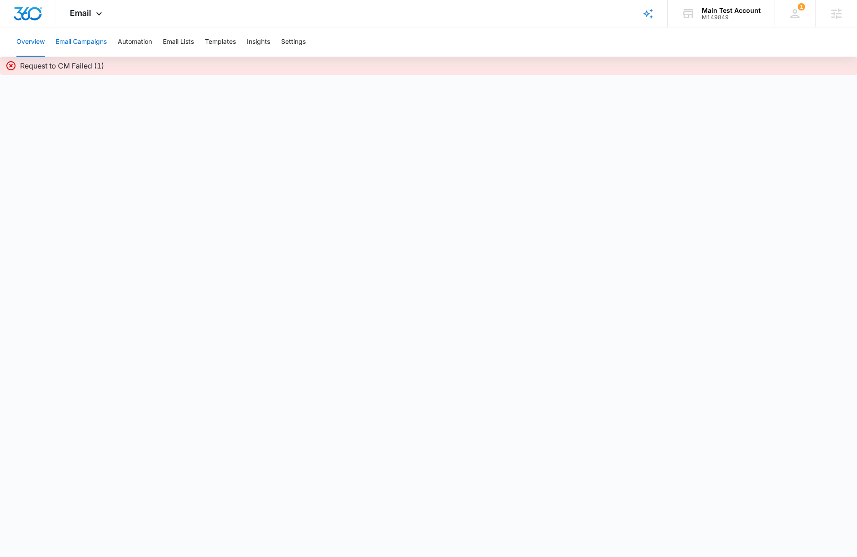
click at [93, 39] on button "Email Campaigns" at bounding box center [81, 41] width 51 height 29
click at [41, 44] on button "Overview" at bounding box center [30, 41] width 28 height 29
click at [85, 13] on span "Email" at bounding box center [80, 13] width 21 height 10
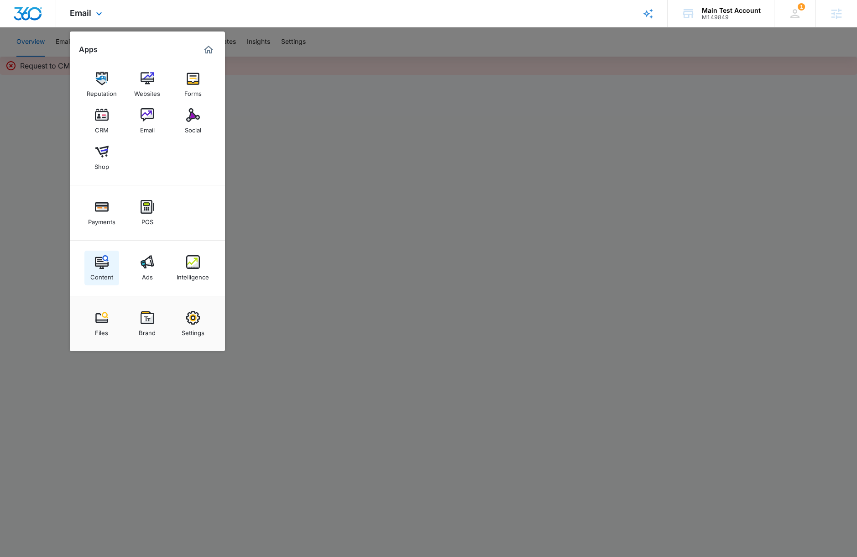
click at [110, 253] on link "Content" at bounding box center [101, 268] width 35 height 35
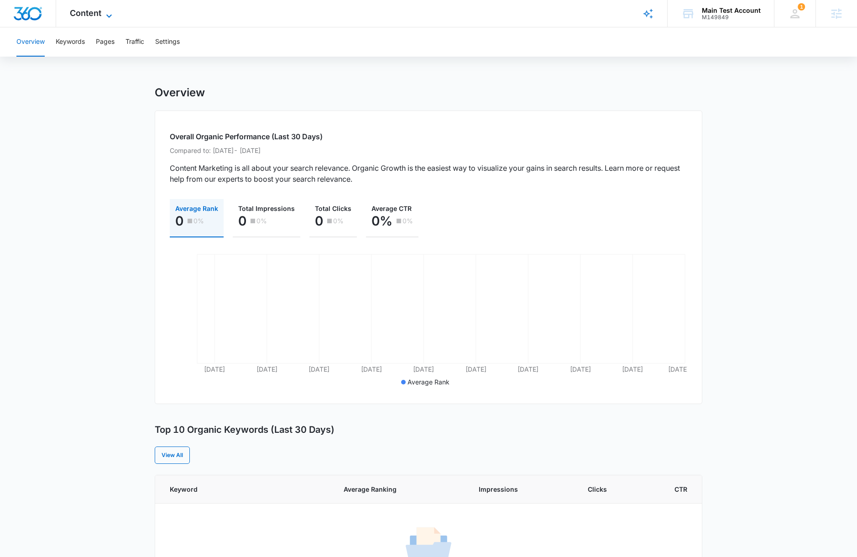
click at [93, 14] on span "Content" at bounding box center [85, 13] width 31 height 10
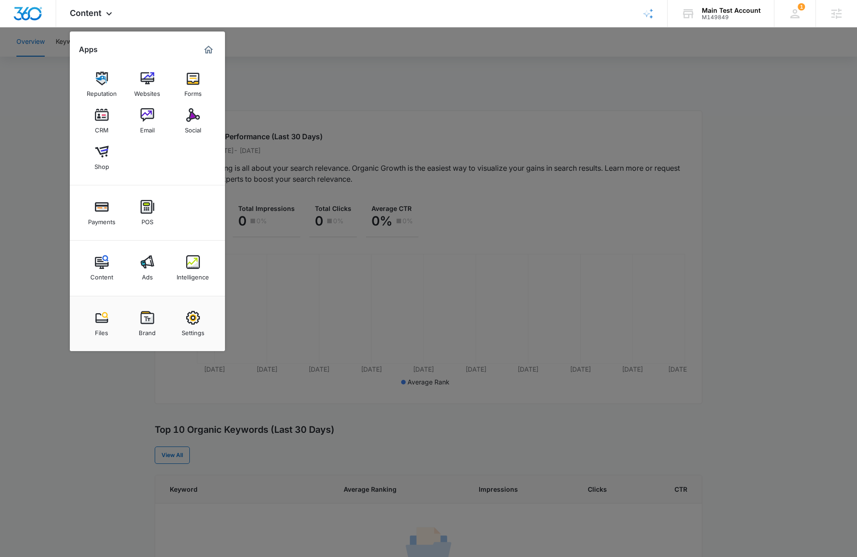
click at [574, 154] on div at bounding box center [428, 278] width 857 height 557
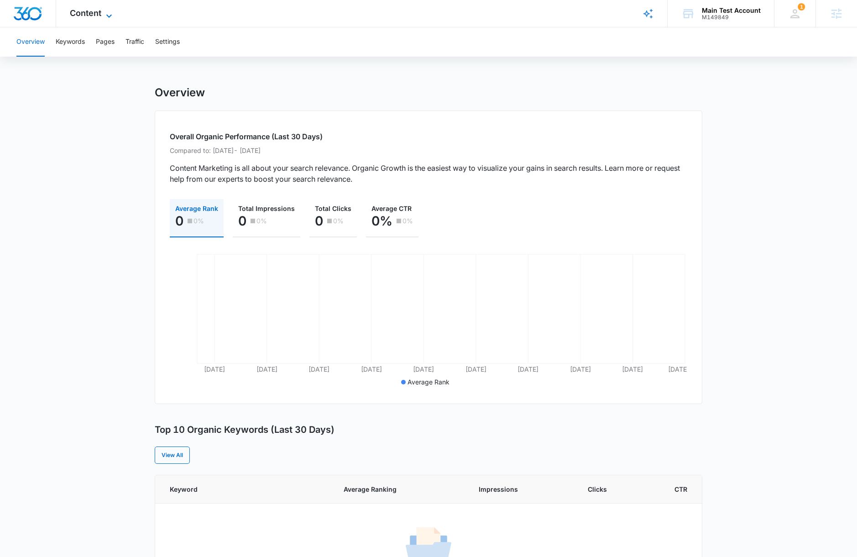
click at [96, 13] on span "Content" at bounding box center [85, 13] width 31 height 10
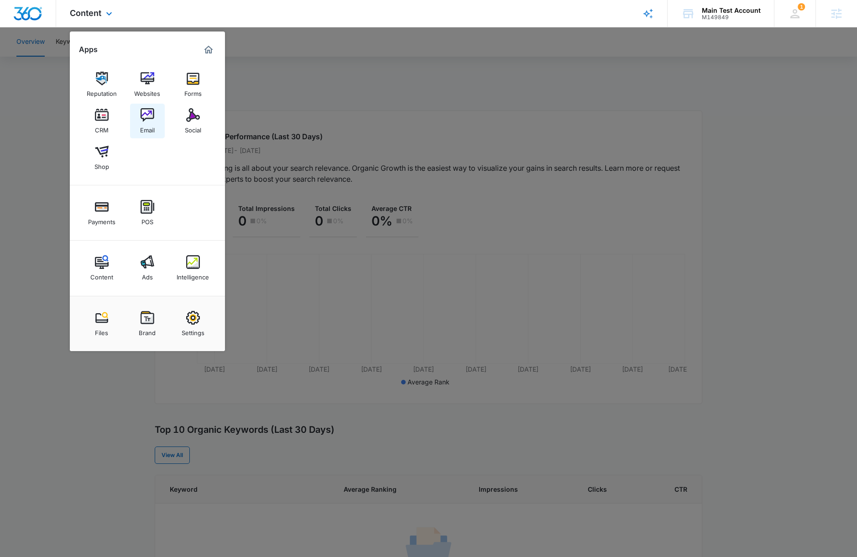
click at [146, 117] on img at bounding box center [148, 115] width 14 height 14
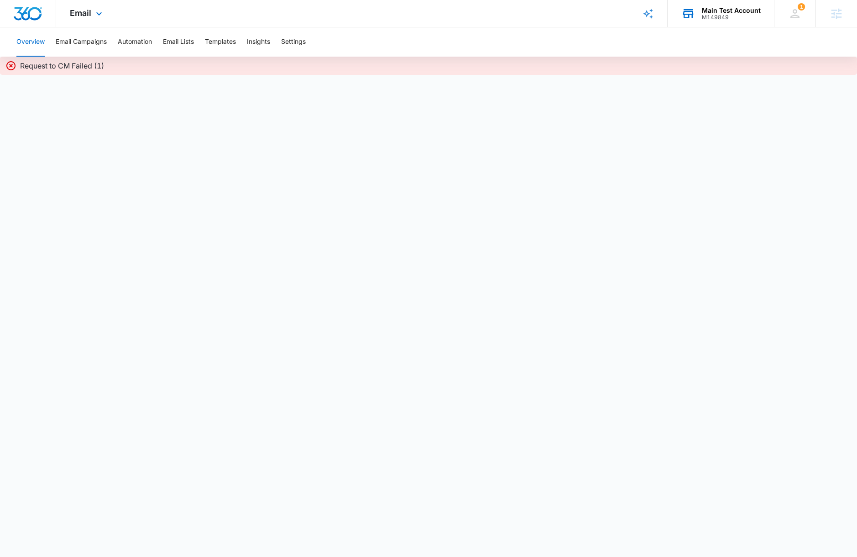
click at [718, 20] on div "Main Test Account M149849 Your Accounts View All" at bounding box center [721, 13] width 106 height 27
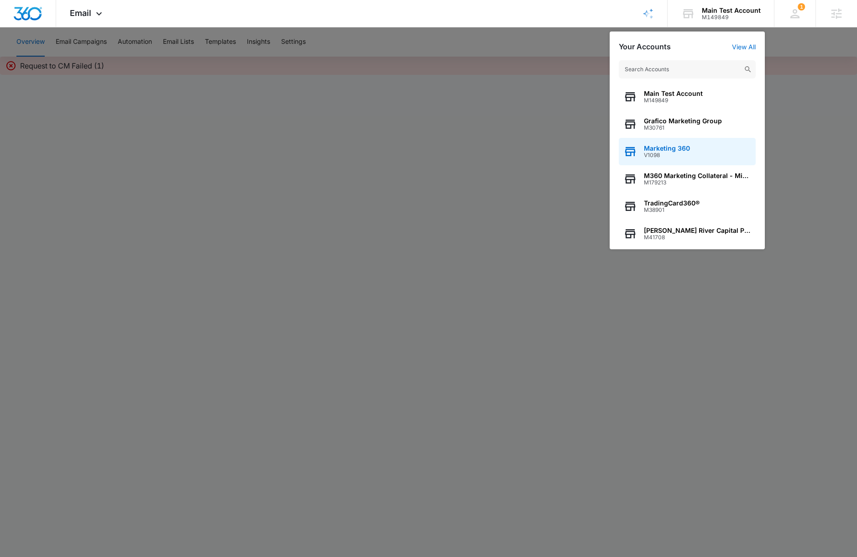
click at [701, 154] on div "Marketing 360 V1098" at bounding box center [687, 151] width 137 height 27
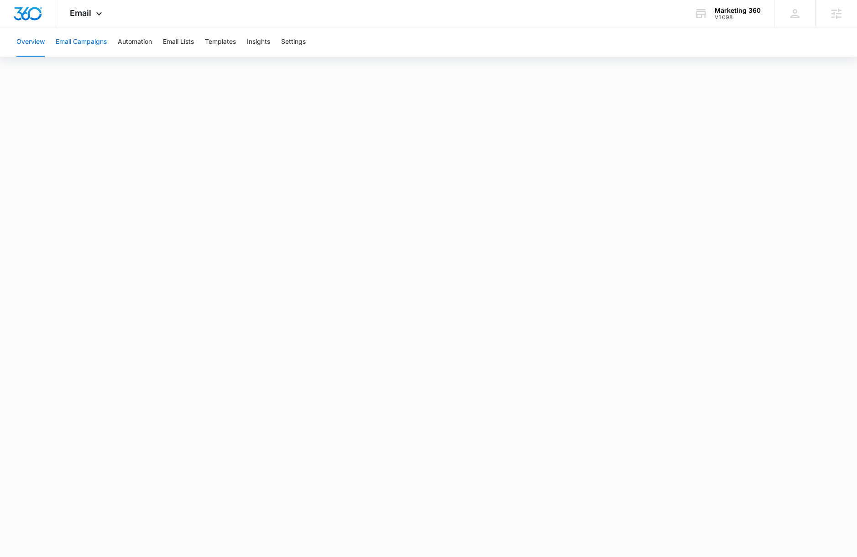
click at [107, 47] on button "Email Campaigns" at bounding box center [81, 41] width 51 height 29
click at [230, 41] on button "Templates" at bounding box center [220, 41] width 31 height 29
click at [737, 13] on div "Marketing 360" at bounding box center [738, 10] width 46 height 7
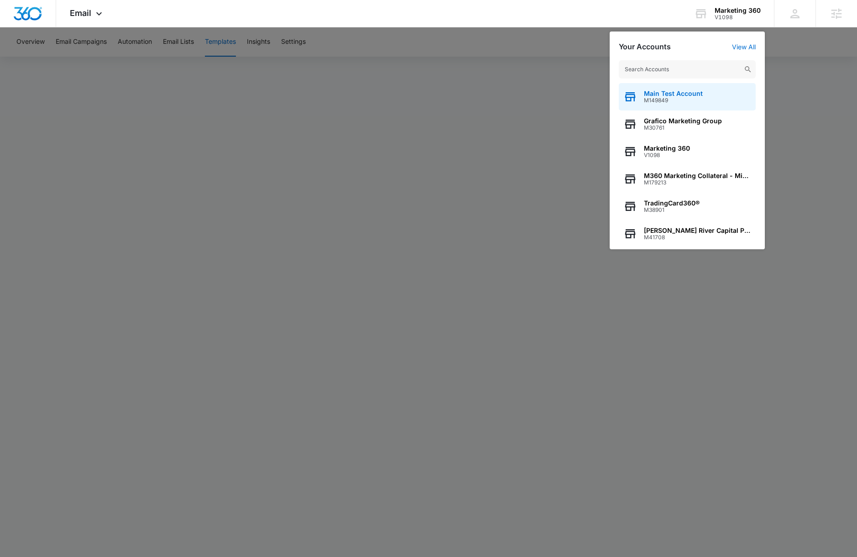
click at [701, 102] on span "M149849" at bounding box center [673, 100] width 59 height 6
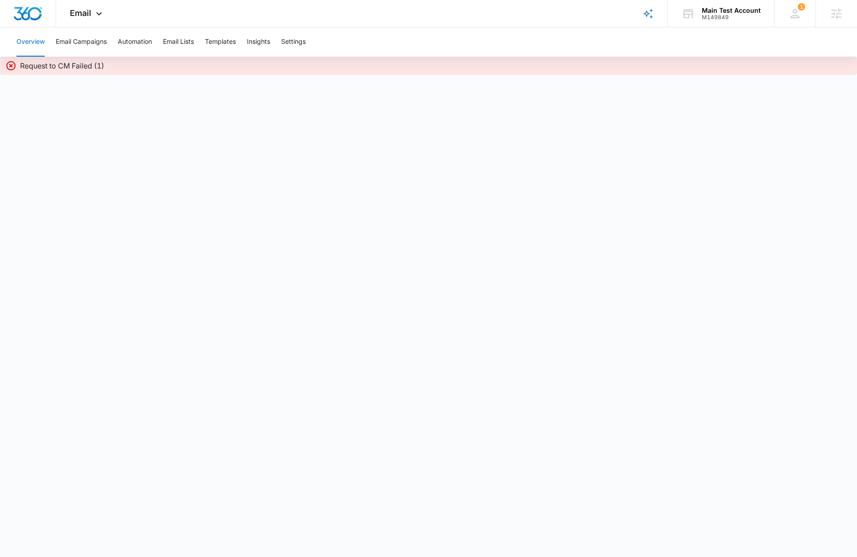
click at [239, 41] on div "Overview Email Campaigns Automation Email Lists Templates Insights Settings" at bounding box center [428, 41] width 835 height 29
click at [229, 41] on button "Templates" at bounding box center [220, 41] width 31 height 29
click at [711, 7] on div "Main Test Account" at bounding box center [731, 10] width 59 height 7
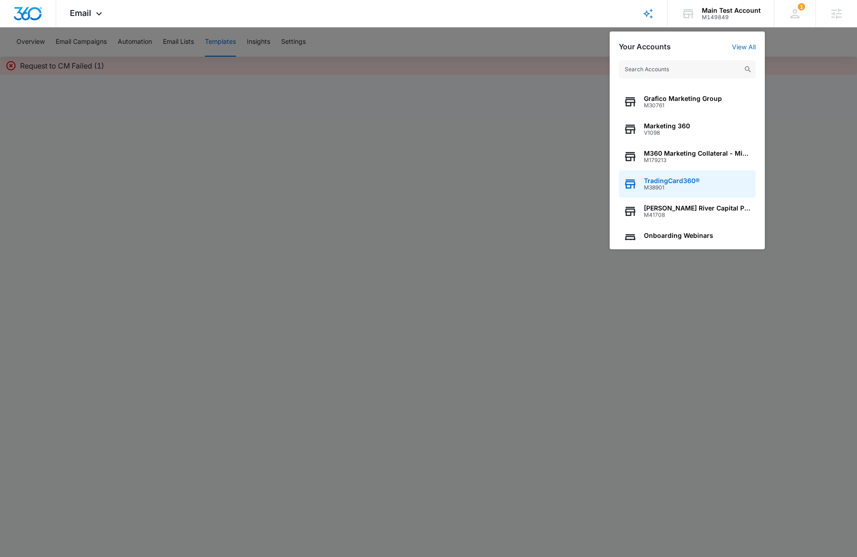
scroll to position [20, 0]
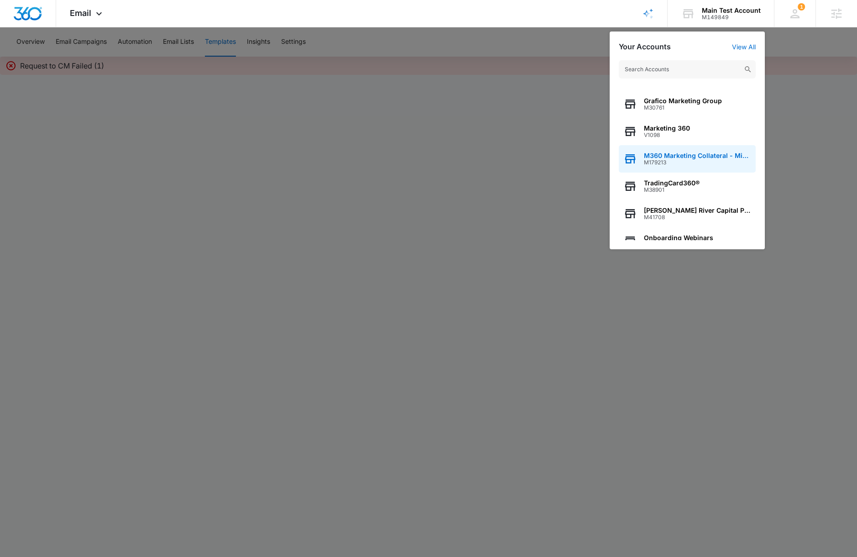
click at [718, 156] on span "M360 Marketing Collateral - Migrated Catch All" at bounding box center [697, 155] width 107 height 7
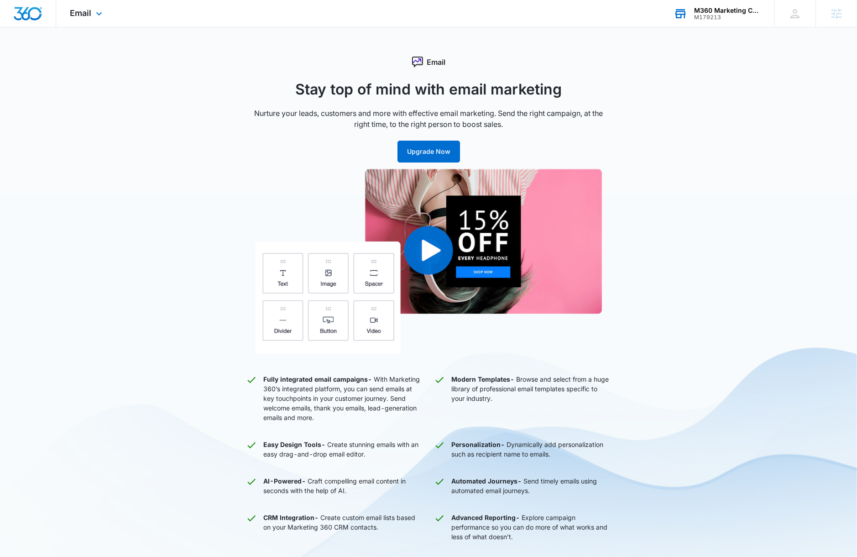
click at [732, 22] on div "M360 Marketing Collateral - Migrated Catch All M179213 Your Accounts View All" at bounding box center [717, 13] width 114 height 27
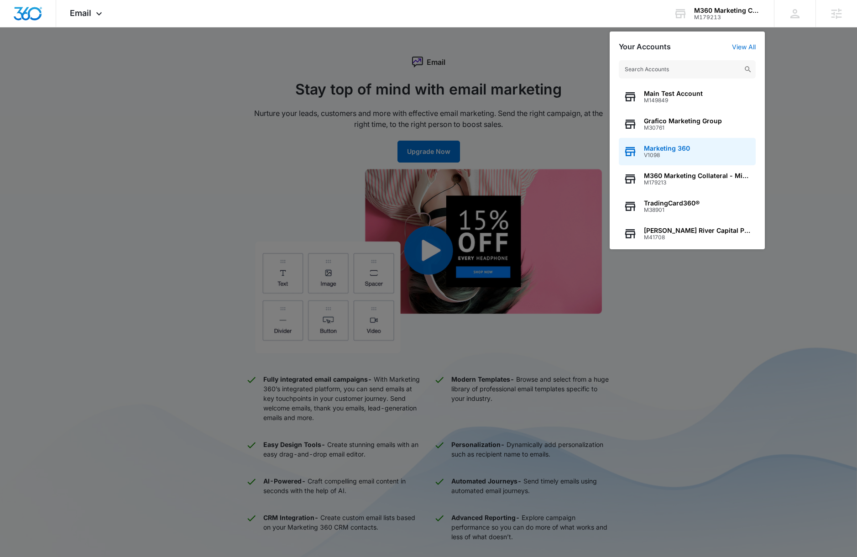
click at [722, 145] on div "Marketing 360 V1098" at bounding box center [687, 151] width 137 height 27
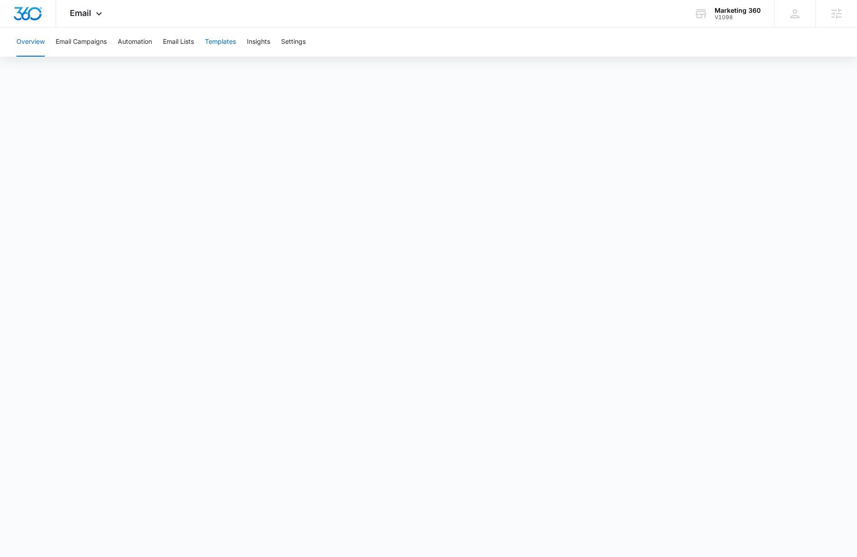
click at [228, 42] on button "Templates" at bounding box center [220, 41] width 31 height 29
